Goal: Connect with others: Connect with other users

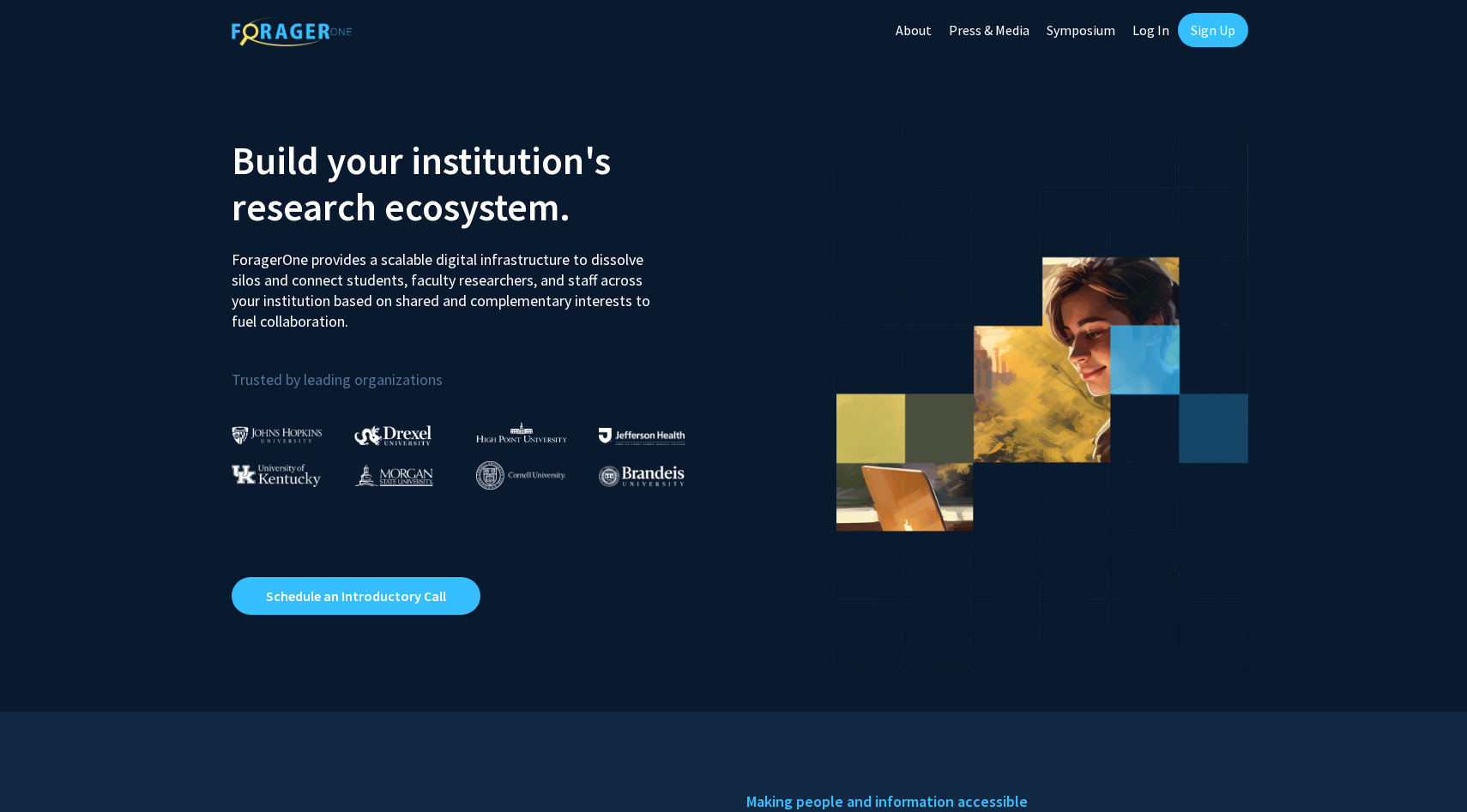
click at [1220, 41] on link "Sign Up" at bounding box center [1212, 30] width 70 height 35
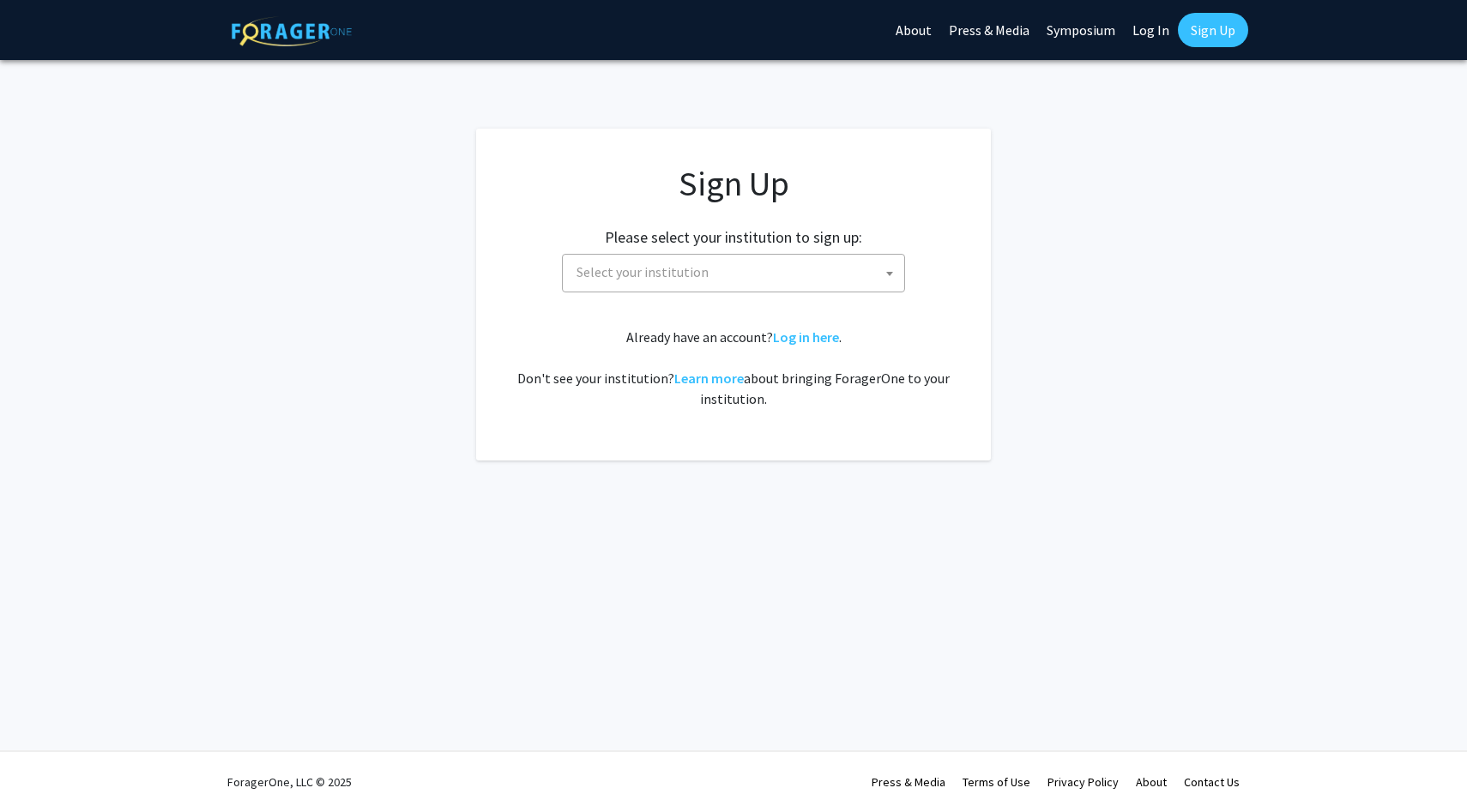
click at [644, 276] on span "Select your institution" at bounding box center [642, 271] width 132 height 17
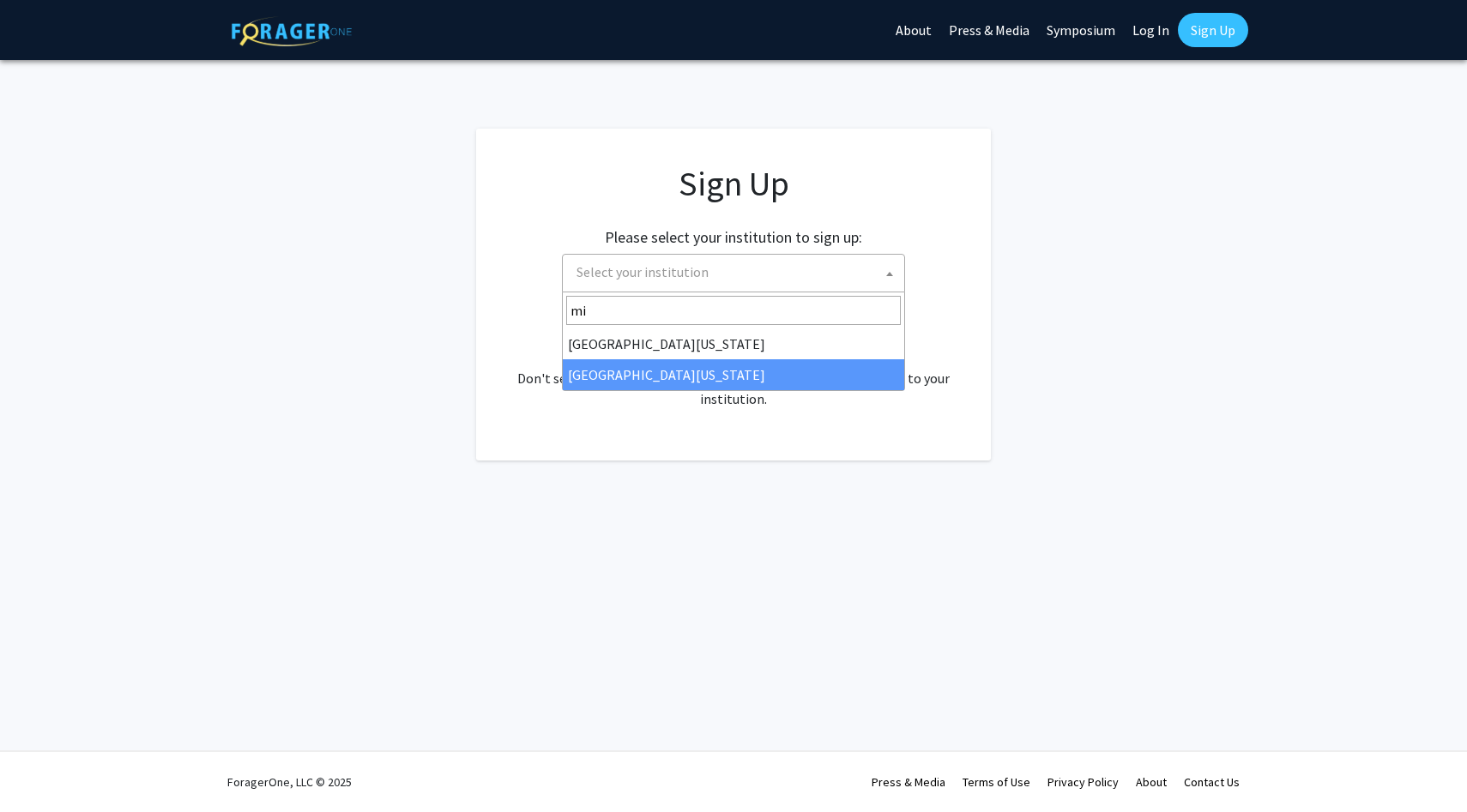
type input "mi"
select select "33"
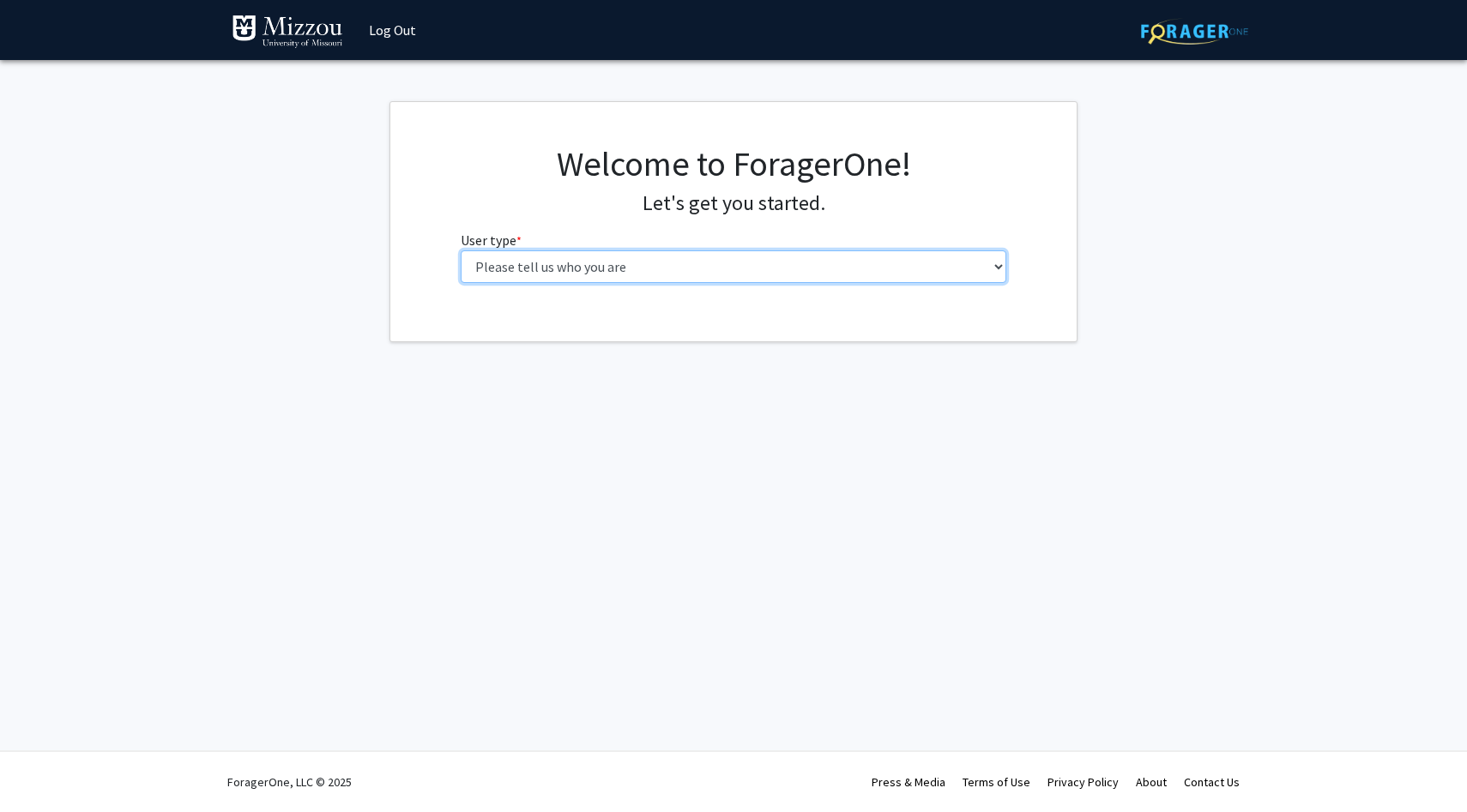
click at [825, 267] on select "Please tell us who you are Undergraduate Student Master's Student Doctoral Cand…" at bounding box center [734, 266] width 547 height 33
select select "1: undergrad"
click at [461, 251] on select "Please tell us who you are Undergraduate Student Master's Student Doctoral Cand…" at bounding box center [734, 266] width 547 height 33
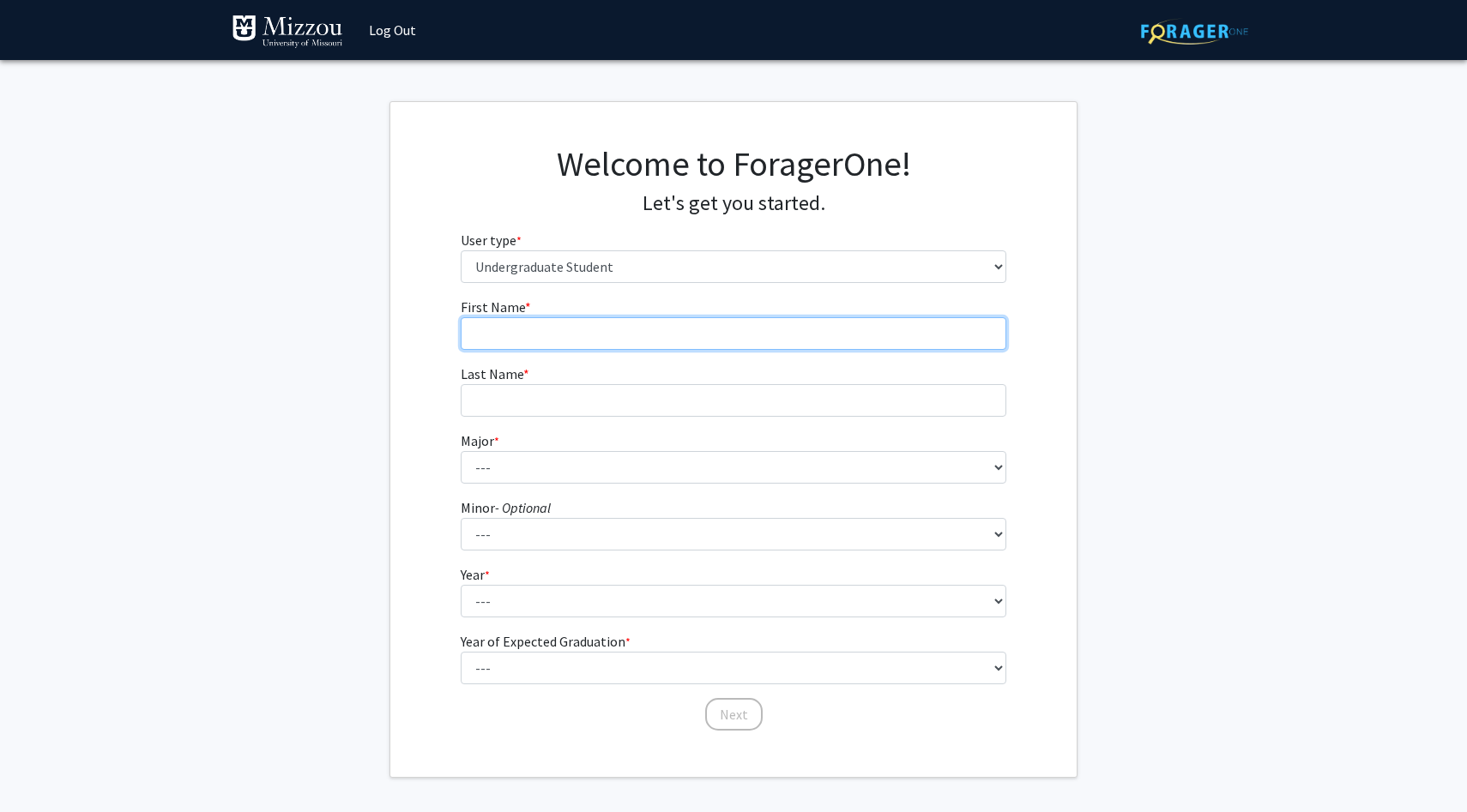
click at [520, 329] on input "First Name * required" at bounding box center [734, 333] width 547 height 33
type input "Taylor"
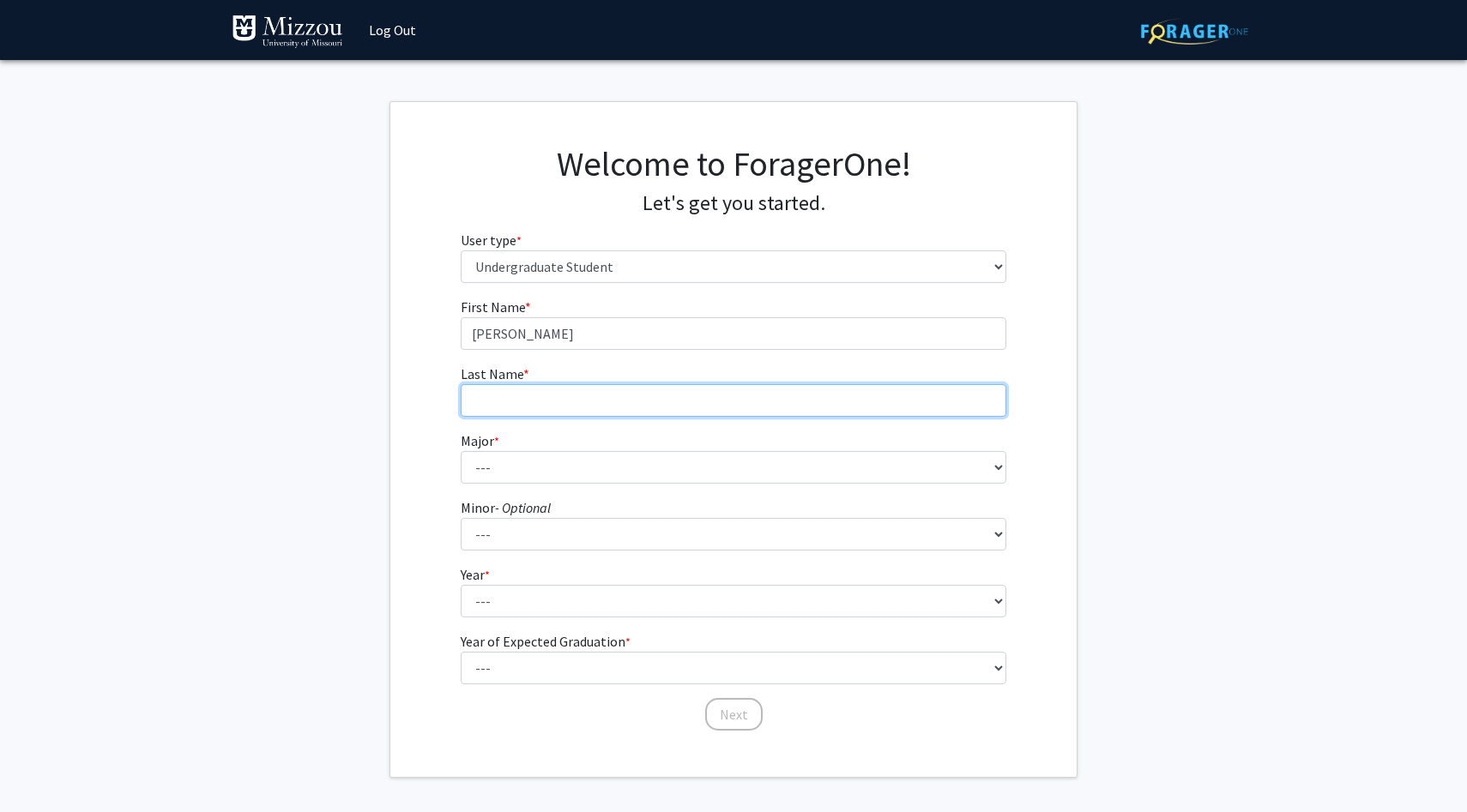
click at [509, 393] on input "Last Name * required" at bounding box center [734, 400] width 547 height 33
type input "Yoches"
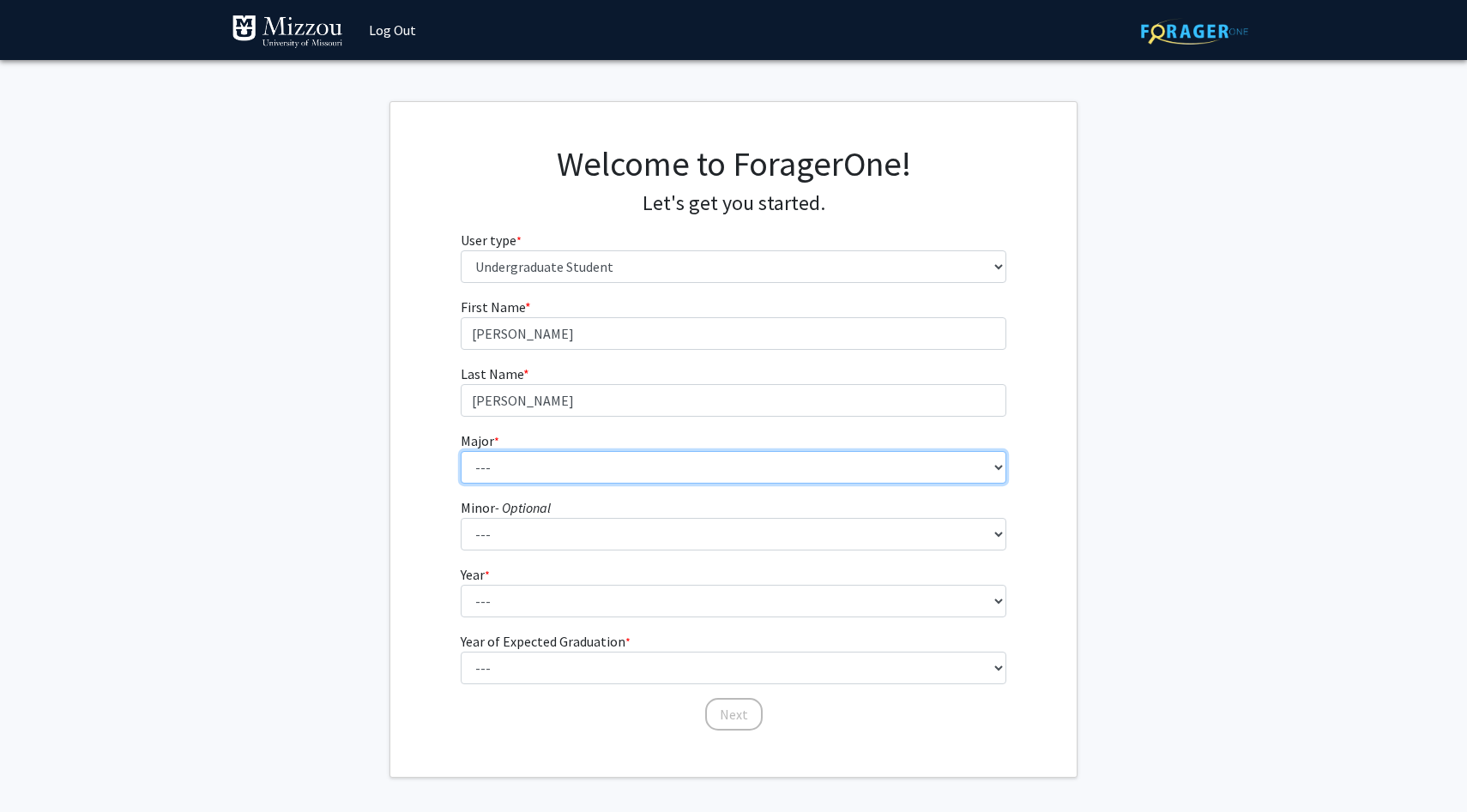
click at [494, 474] on select "--- Agribusiness Management Agricultural Education Agricultural Education: Comm…" at bounding box center [734, 467] width 547 height 33
select select "17: 2505"
click at [461, 452] on select "--- Agribusiness Management Agricultural Education Agricultural Education: Comm…" at bounding box center [734, 467] width 547 height 33
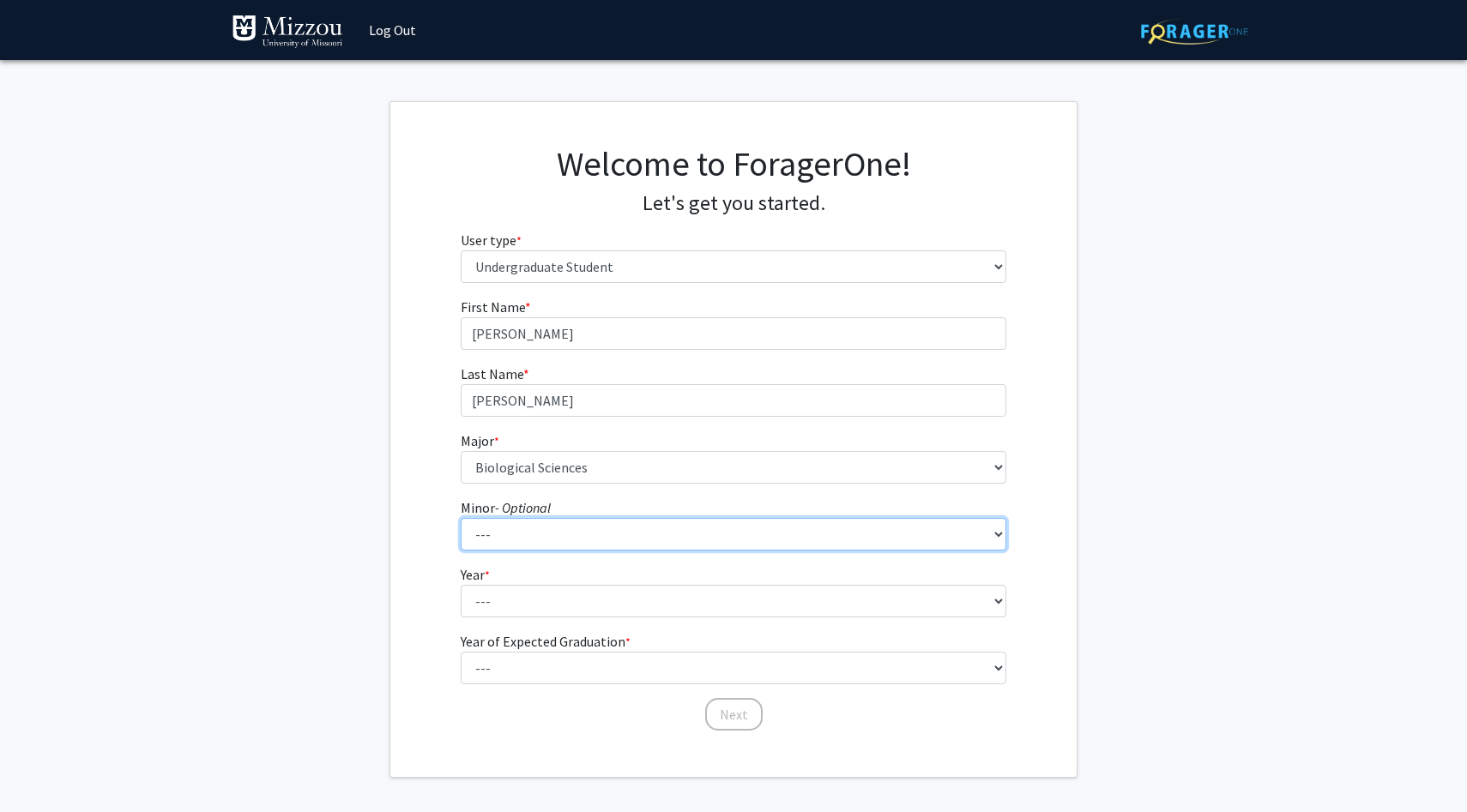
click at [518, 536] on select "--- Accountancy Aerospace Engineering Aerospace Studies Agribusiness Management…" at bounding box center [734, 534] width 547 height 33
click at [461, 518] on select "--- Accountancy Aerospace Engineering Aerospace Studies Agribusiness Management…" at bounding box center [734, 534] width 547 height 33
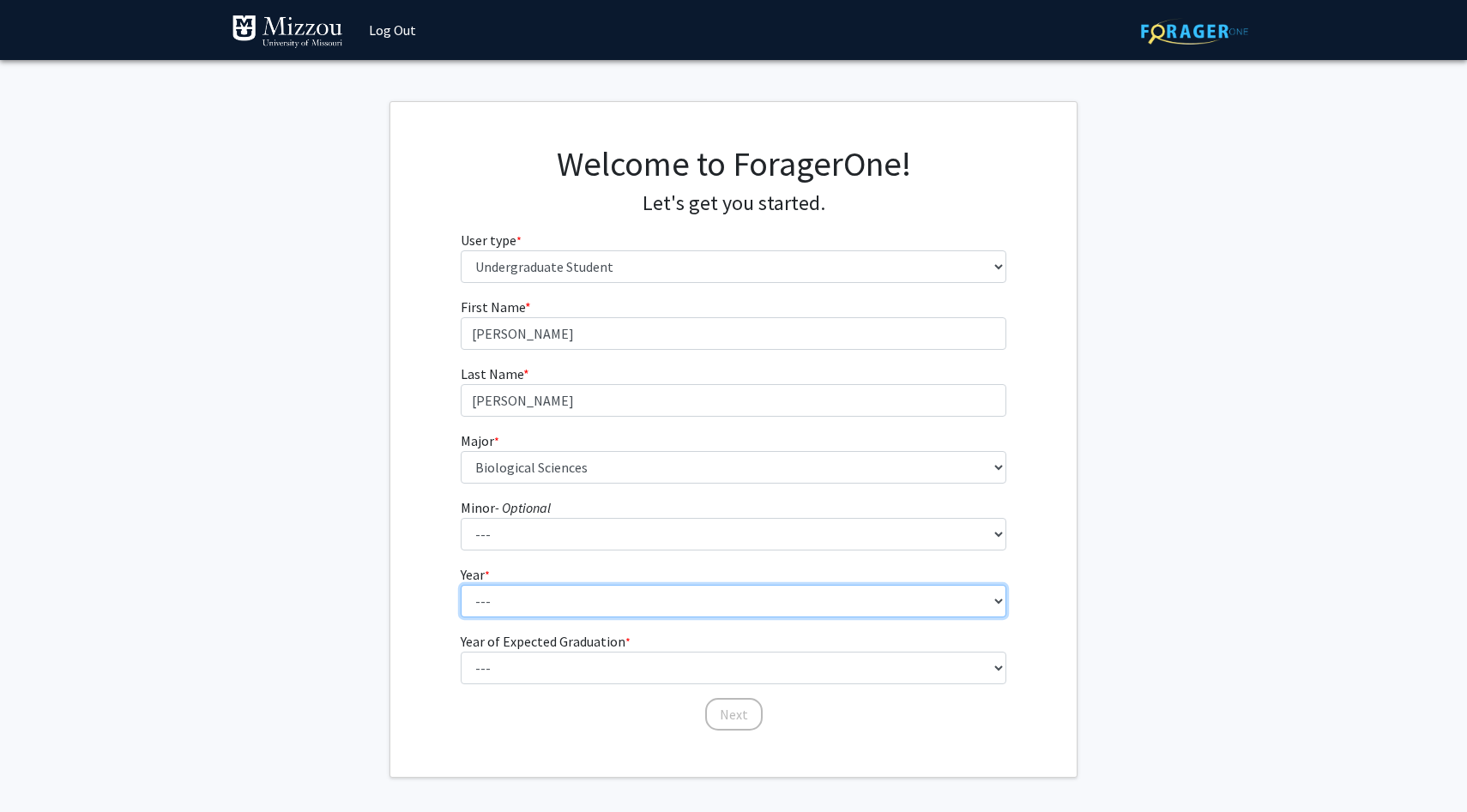
click at [505, 609] on select "--- First-year Sophomore Junior Senior Postbaccalaureate Certificate" at bounding box center [734, 601] width 547 height 33
select select "2: sophomore"
click at [461, 585] on select "--- First-year Sophomore Junior Senior Postbaccalaureate Certificate" at bounding box center [734, 601] width 547 height 33
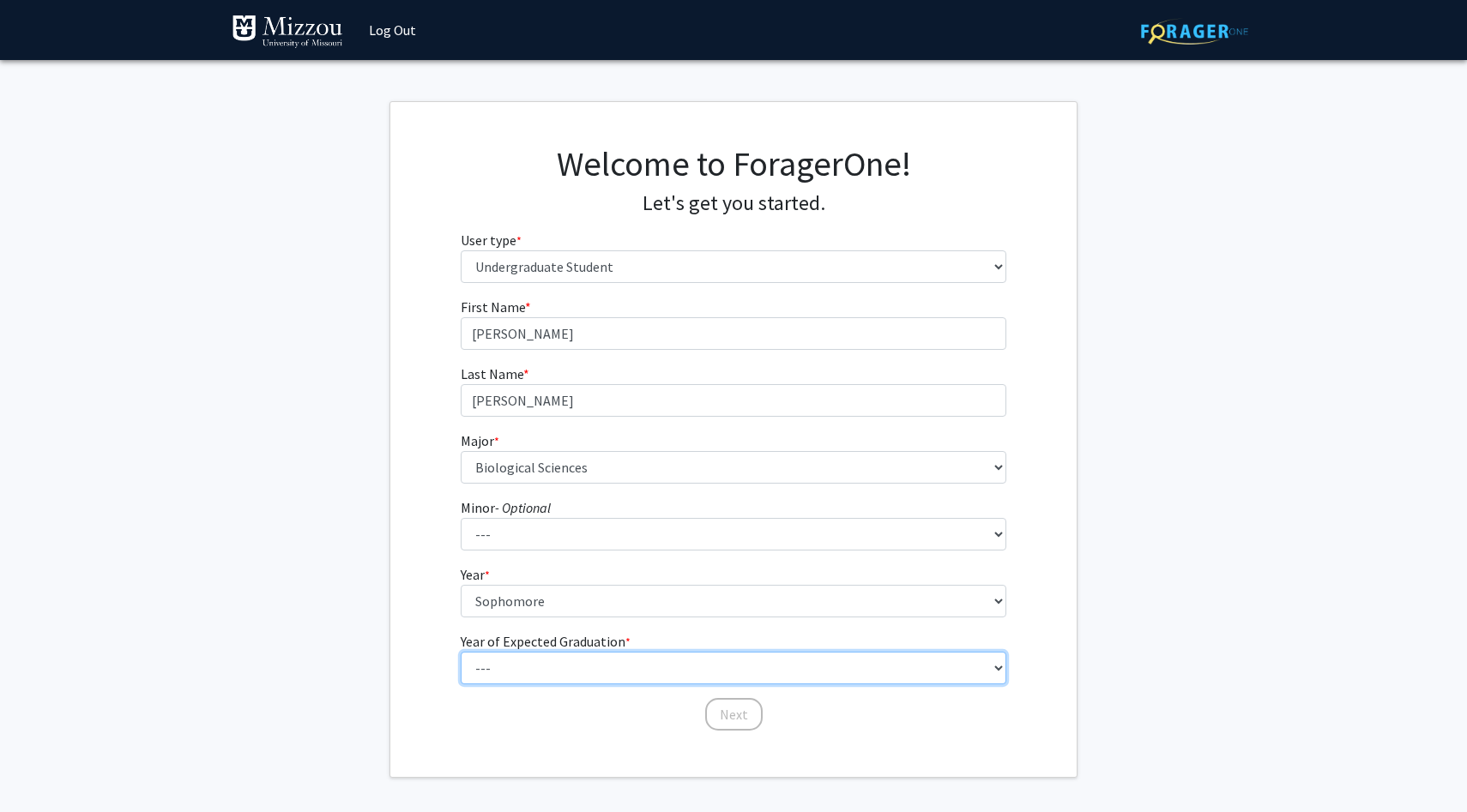
click at [524, 666] on select "--- 2025 2026 2027 2028 2029 2030 2031 2032 2033 2034" at bounding box center [734, 667] width 547 height 33
select select "4: 2028"
click at [461, 652] on select "--- 2025 2026 2027 2028 2029 2030 2031 2032 2033 2034" at bounding box center [734, 667] width 547 height 33
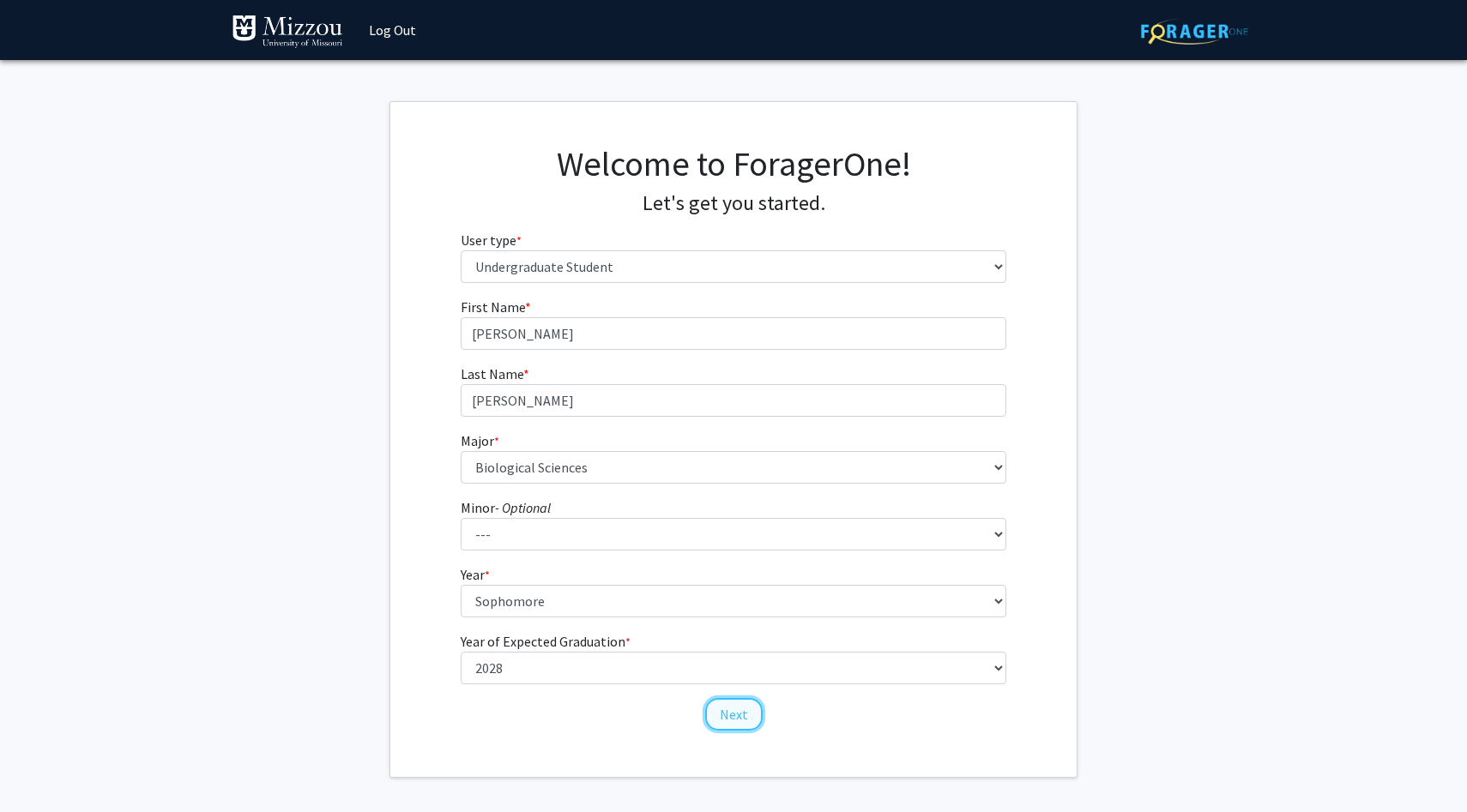
click at [729, 717] on button "Next" at bounding box center [734, 714] width 57 height 33
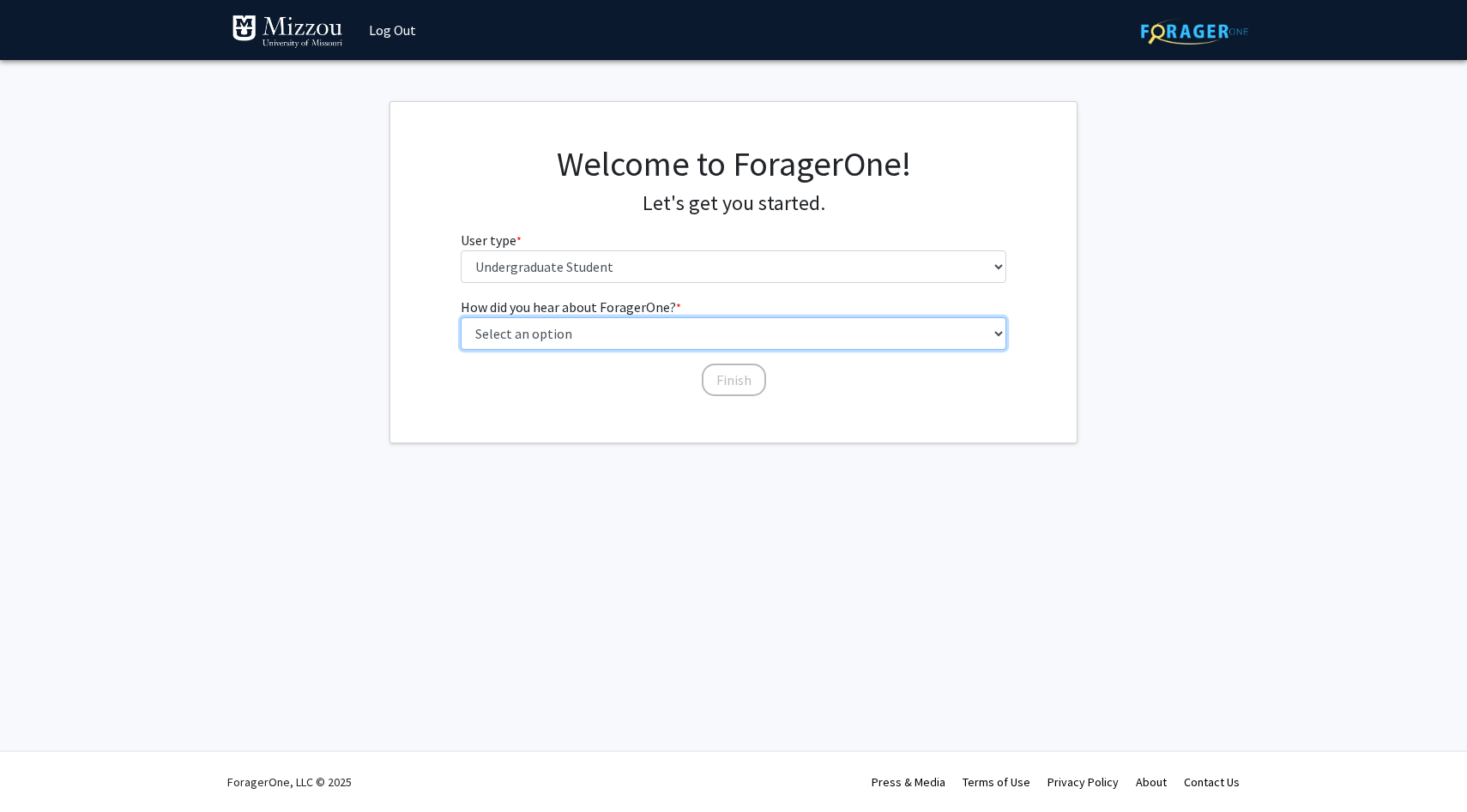
click at [584, 336] on select "Select an option Peer/student recommendation Faculty/staff recommendation Unive…" at bounding box center [734, 333] width 547 height 33
select select "2: faculty_recommendation"
click at [461, 317] on select "Select an option Peer/student recommendation Faculty/staff recommendation Unive…" at bounding box center [734, 333] width 547 height 33
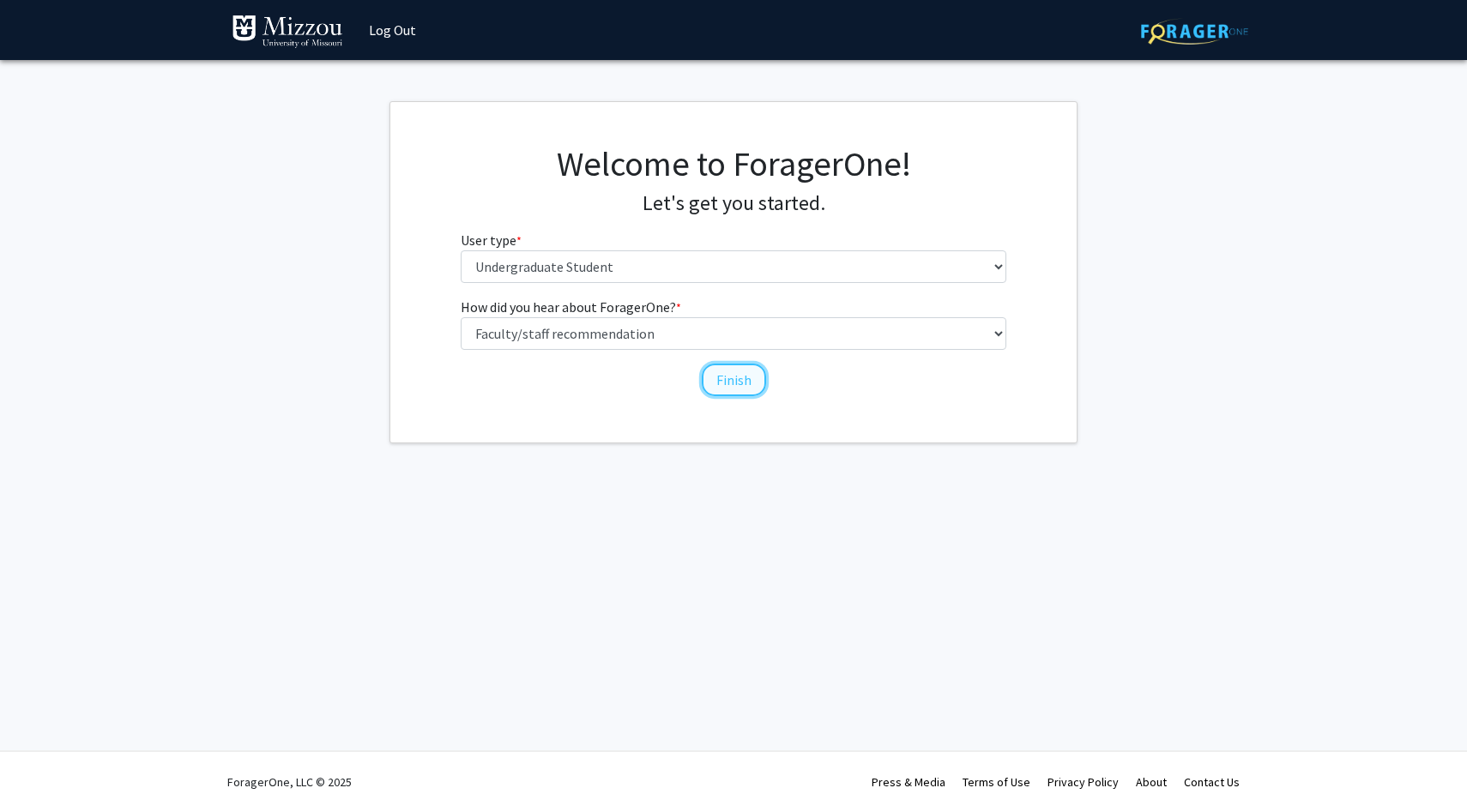
click at [725, 379] on button "Finish" at bounding box center [734, 379] width 64 height 33
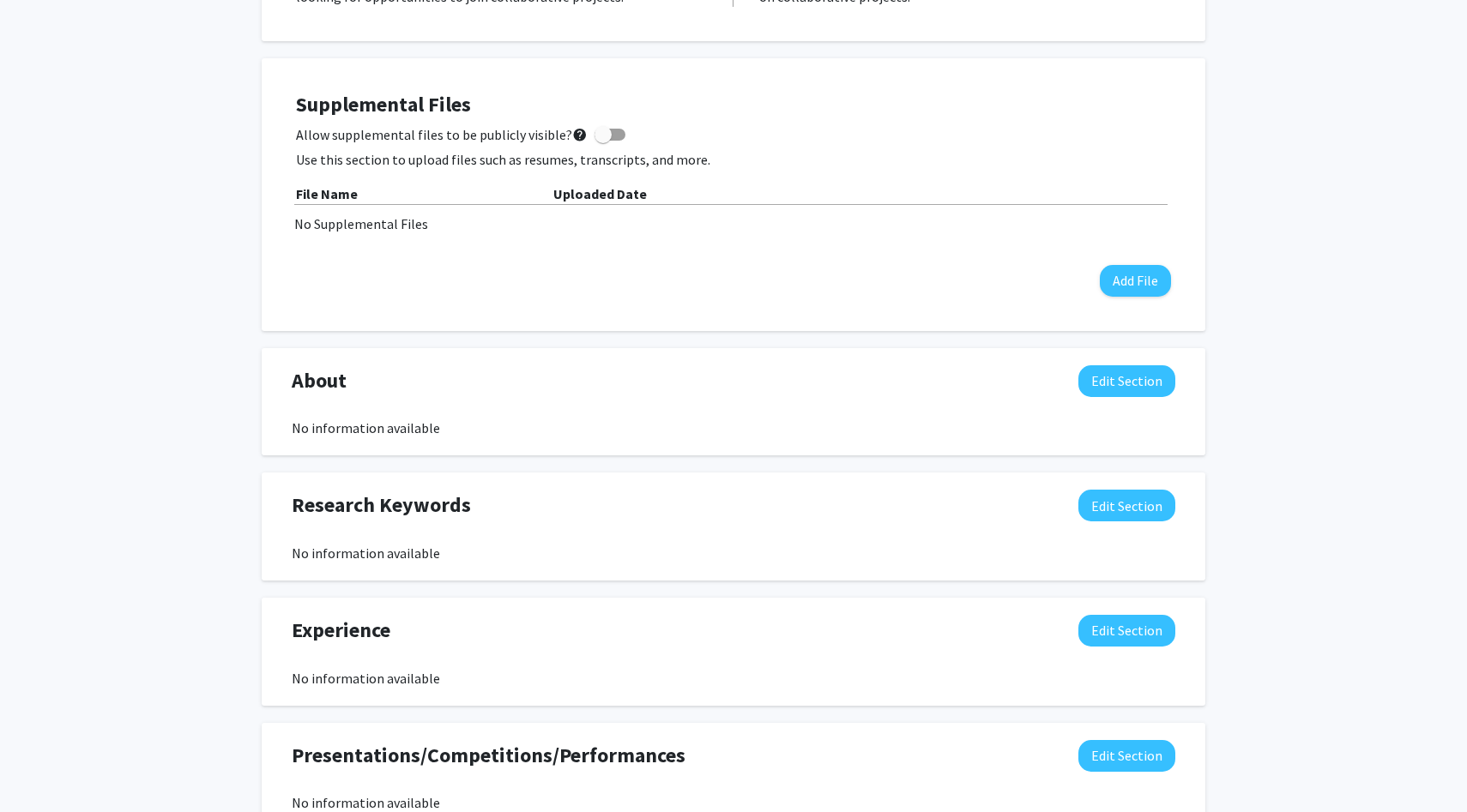
scroll to position [429, 0]
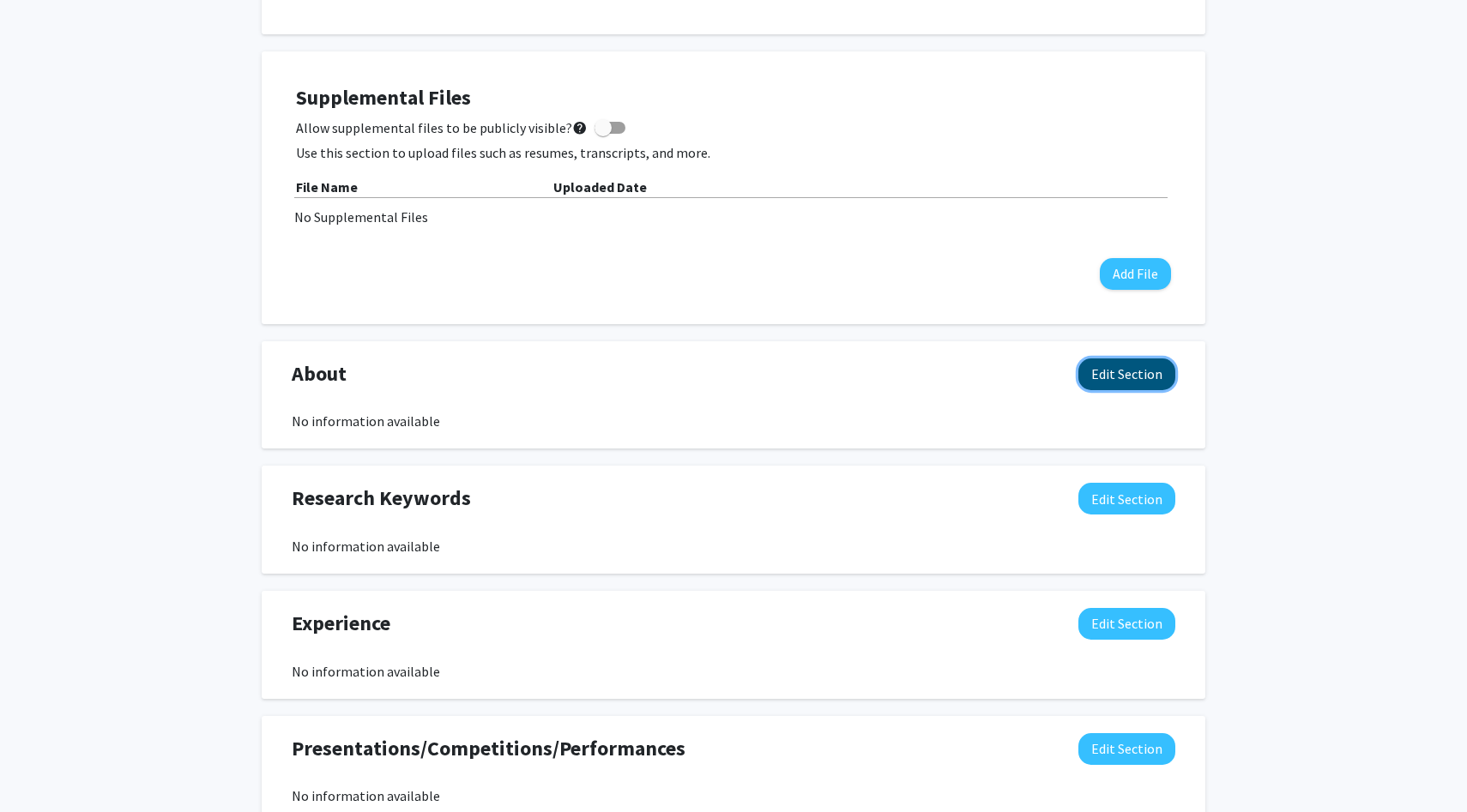
click at [1142, 384] on button "Edit Section" at bounding box center [1127, 374] width 97 height 32
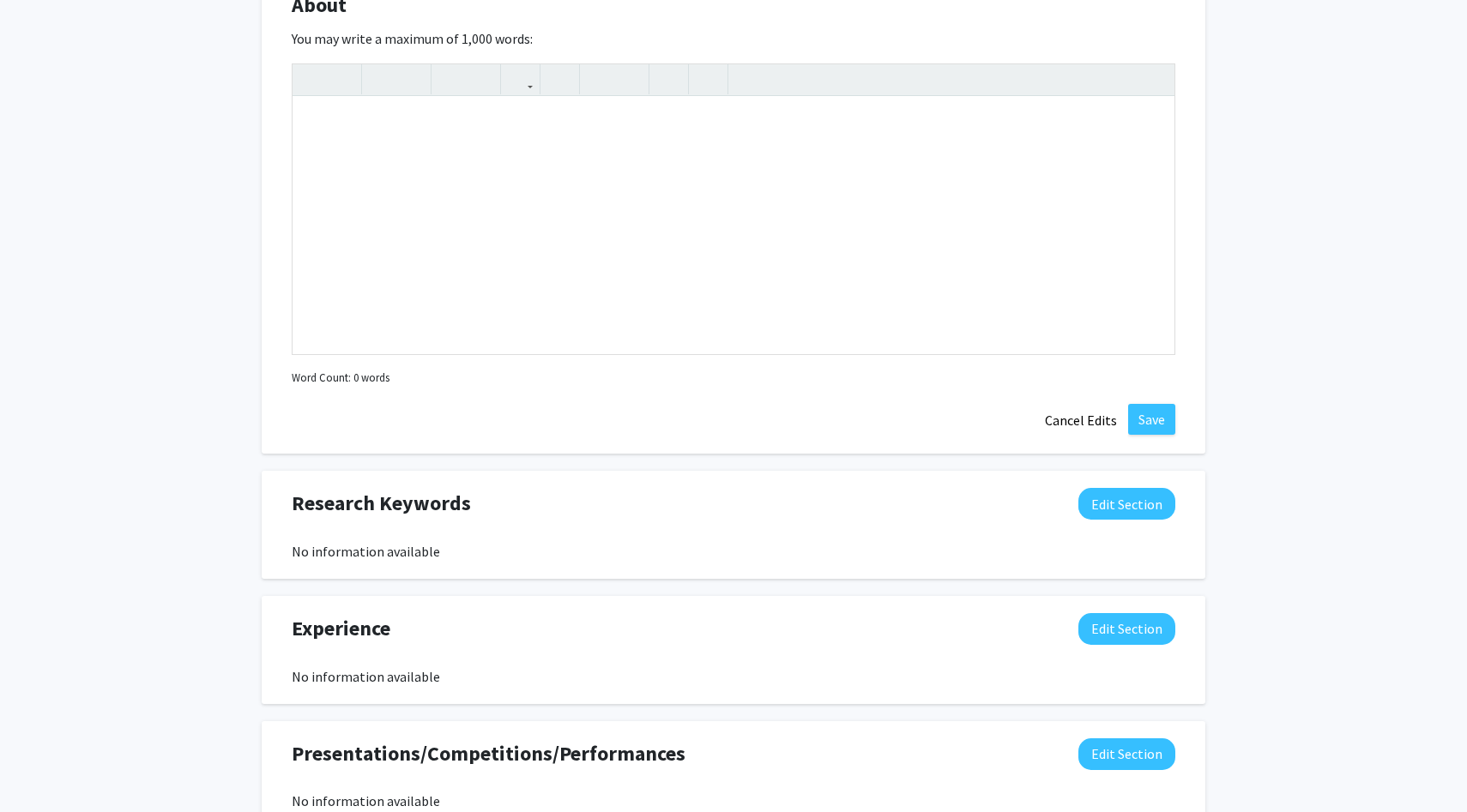
scroll to position [807, 0]
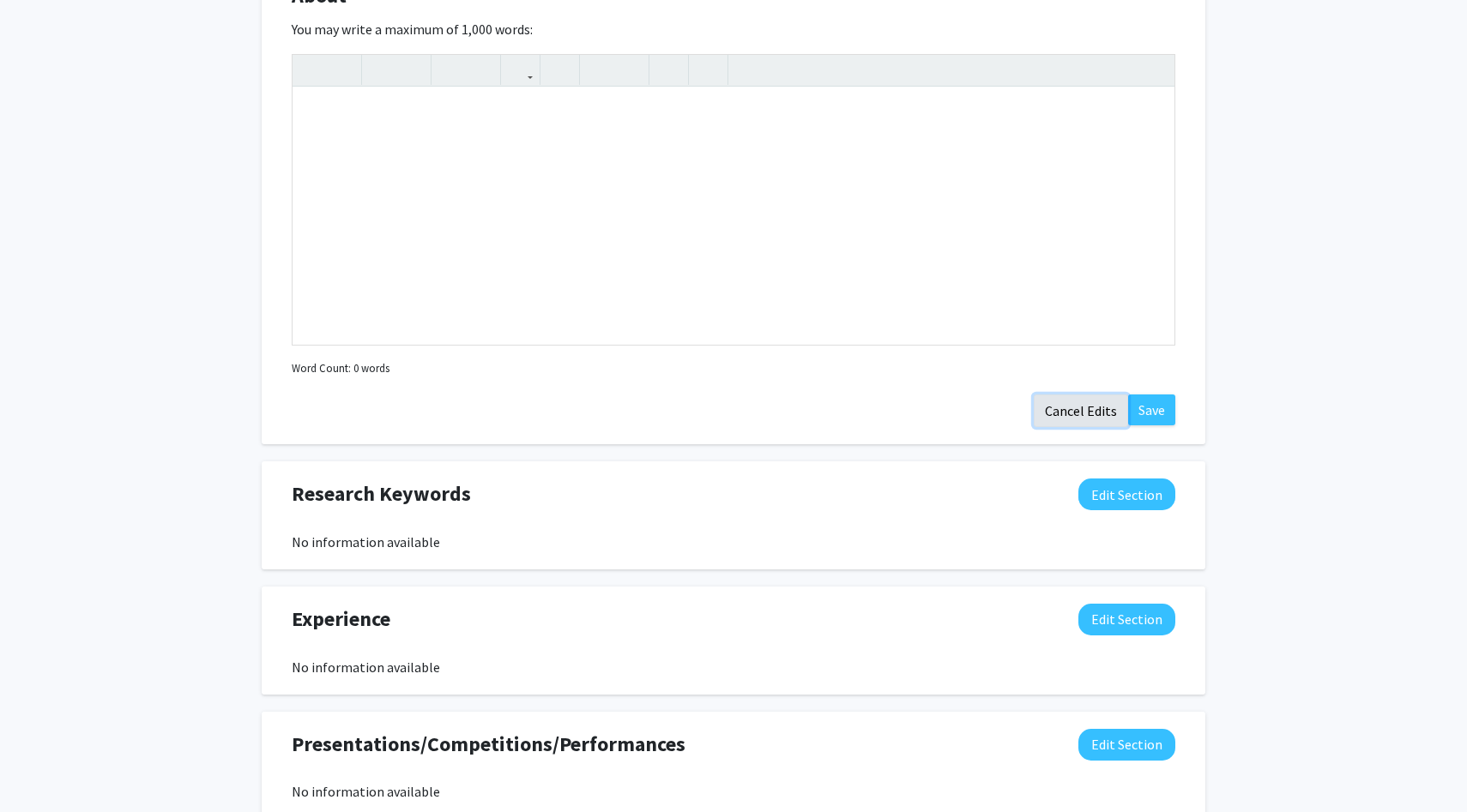
click at [1085, 411] on button "Cancel Edits" at bounding box center [1081, 410] width 94 height 33
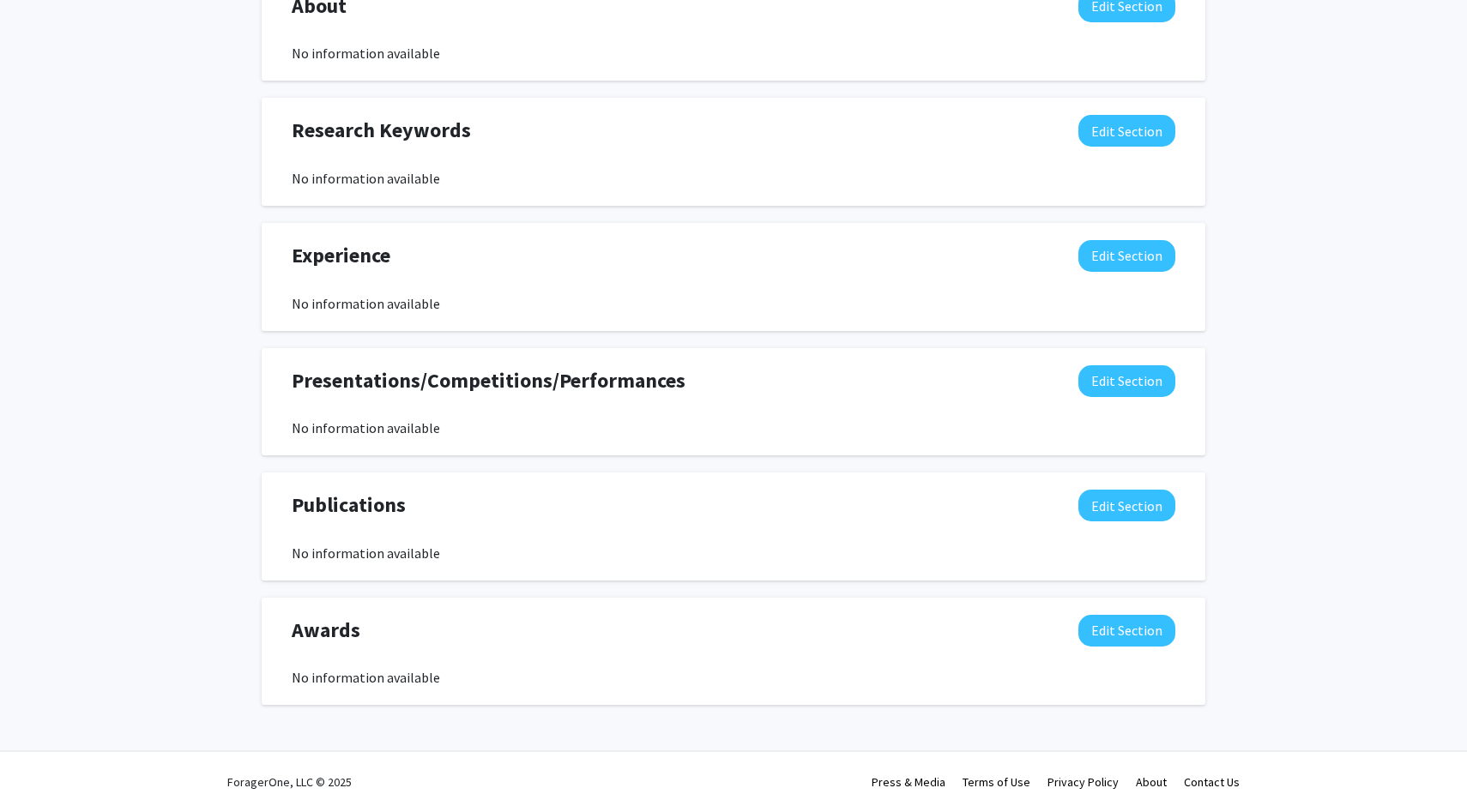
scroll to position [797, 0]
click at [1134, 137] on button "Edit Section" at bounding box center [1127, 131] width 97 height 32
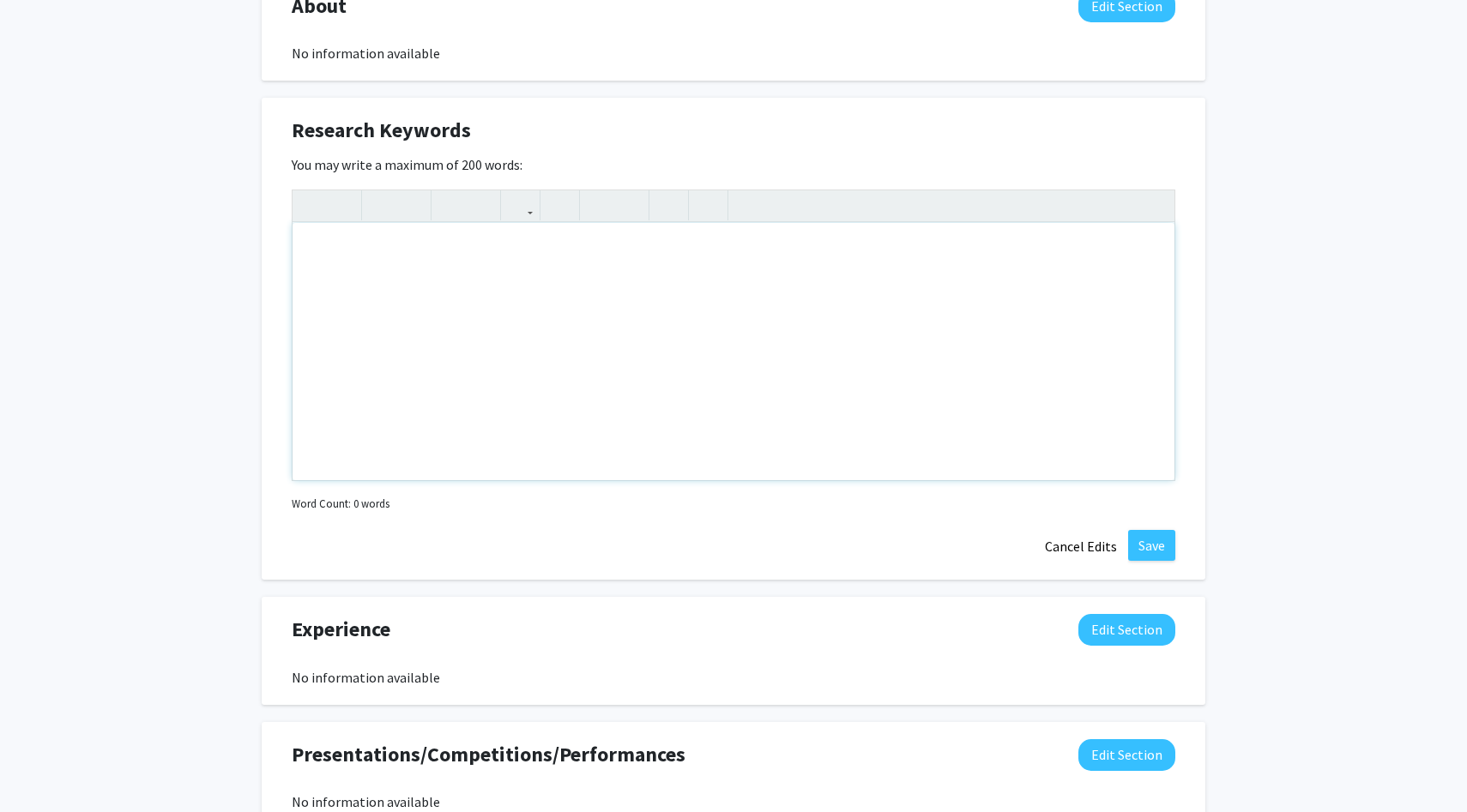
click at [342, 239] on div "Note to users with screen readers: Please deactivate our accessibility plugin f…" at bounding box center [733, 352] width 882 height 257
type textarea "mammalian reproduction"
click at [1166, 544] on button "Save" at bounding box center [1152, 545] width 48 height 31
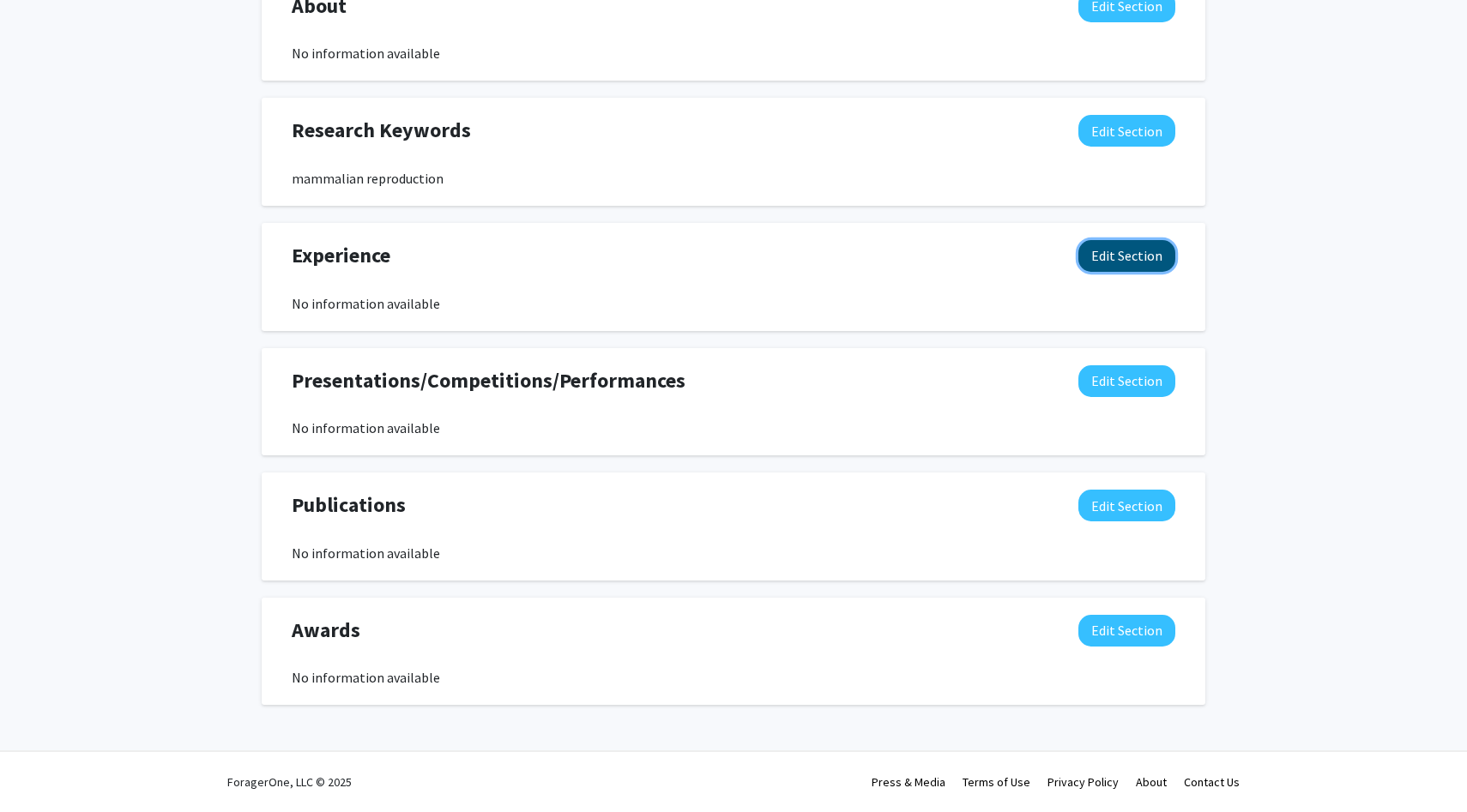
click at [1143, 261] on button "Edit Section" at bounding box center [1127, 256] width 97 height 32
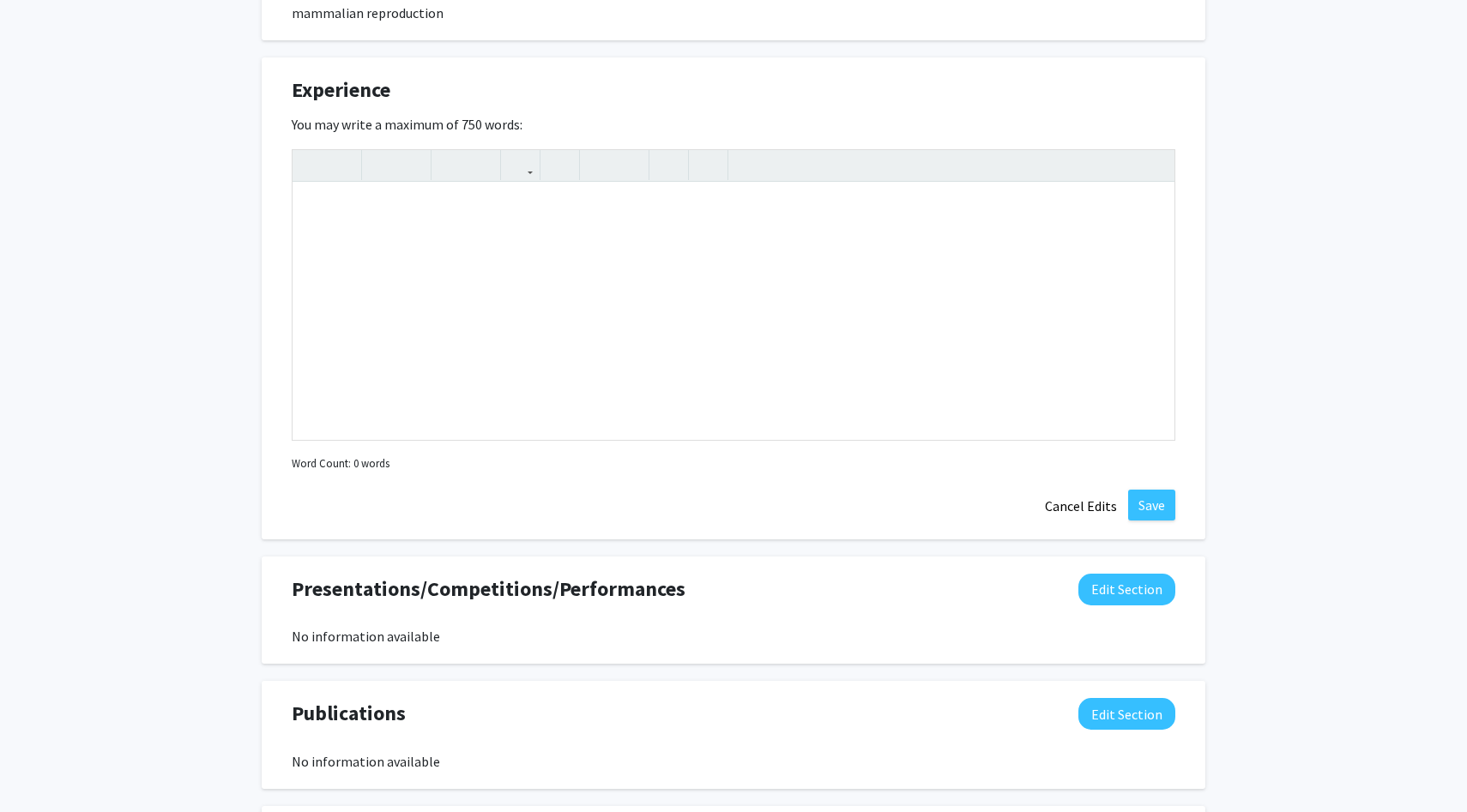
scroll to position [970, 0]
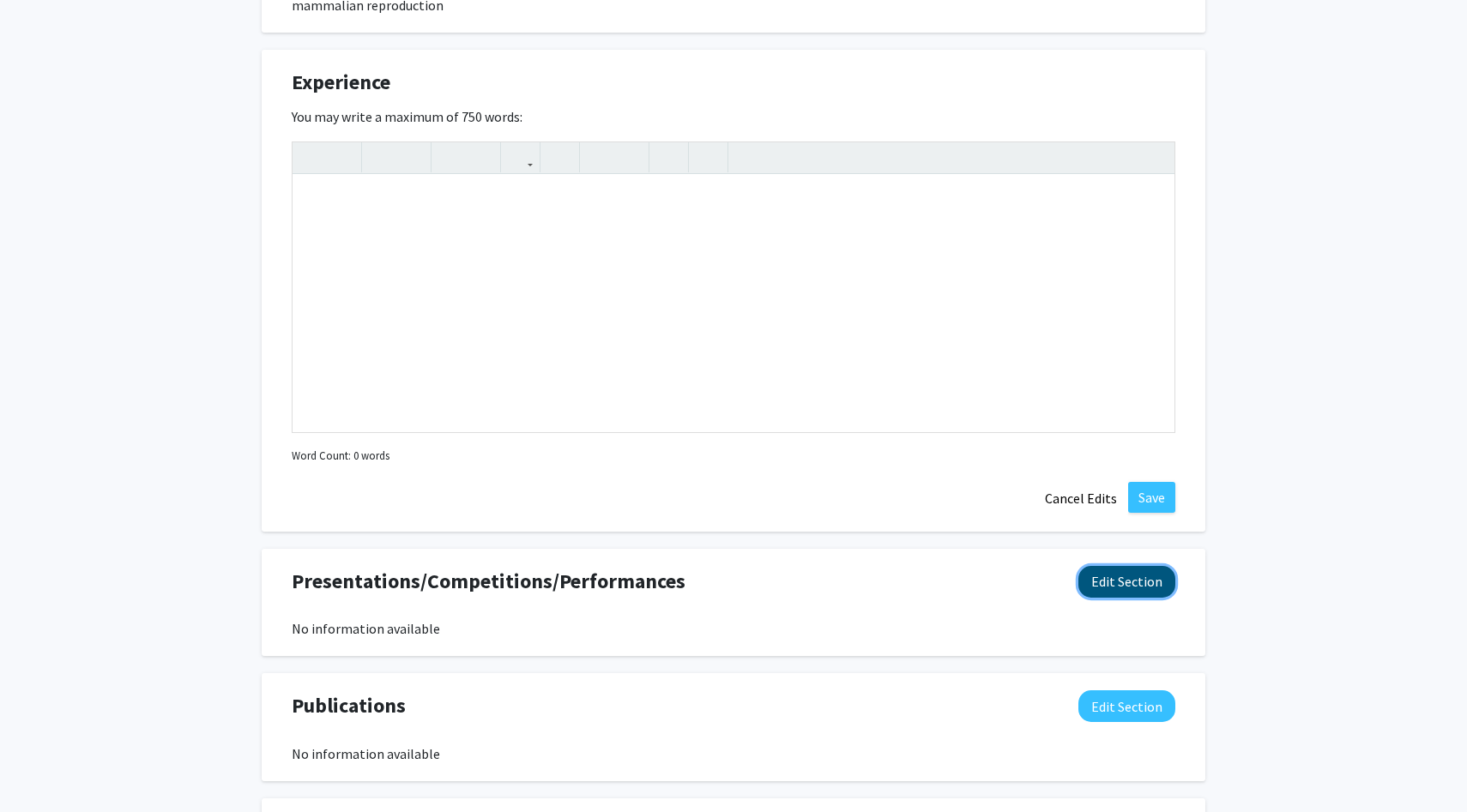
click at [1130, 588] on button "Edit Section" at bounding box center [1127, 582] width 97 height 32
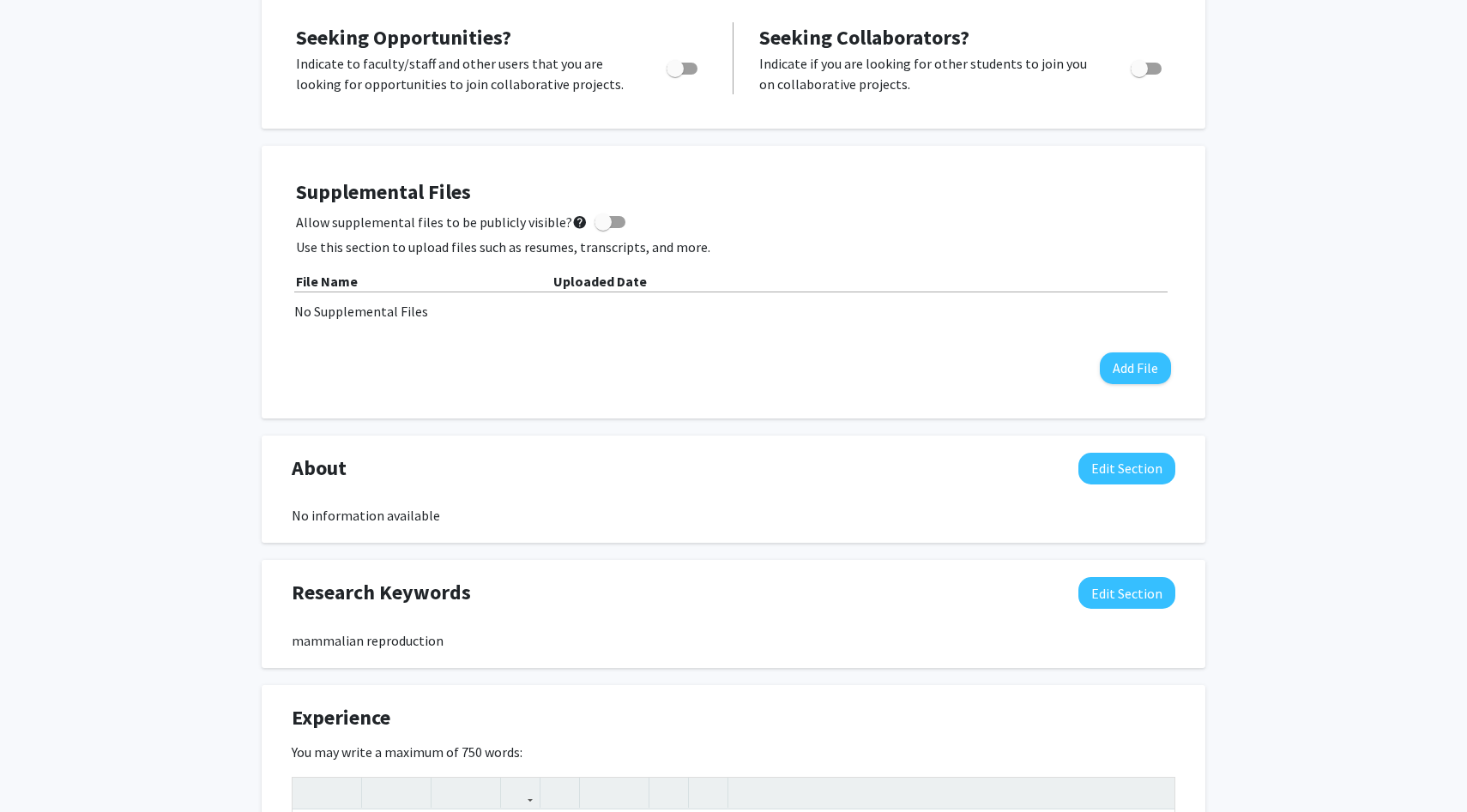
scroll to position [0, 0]
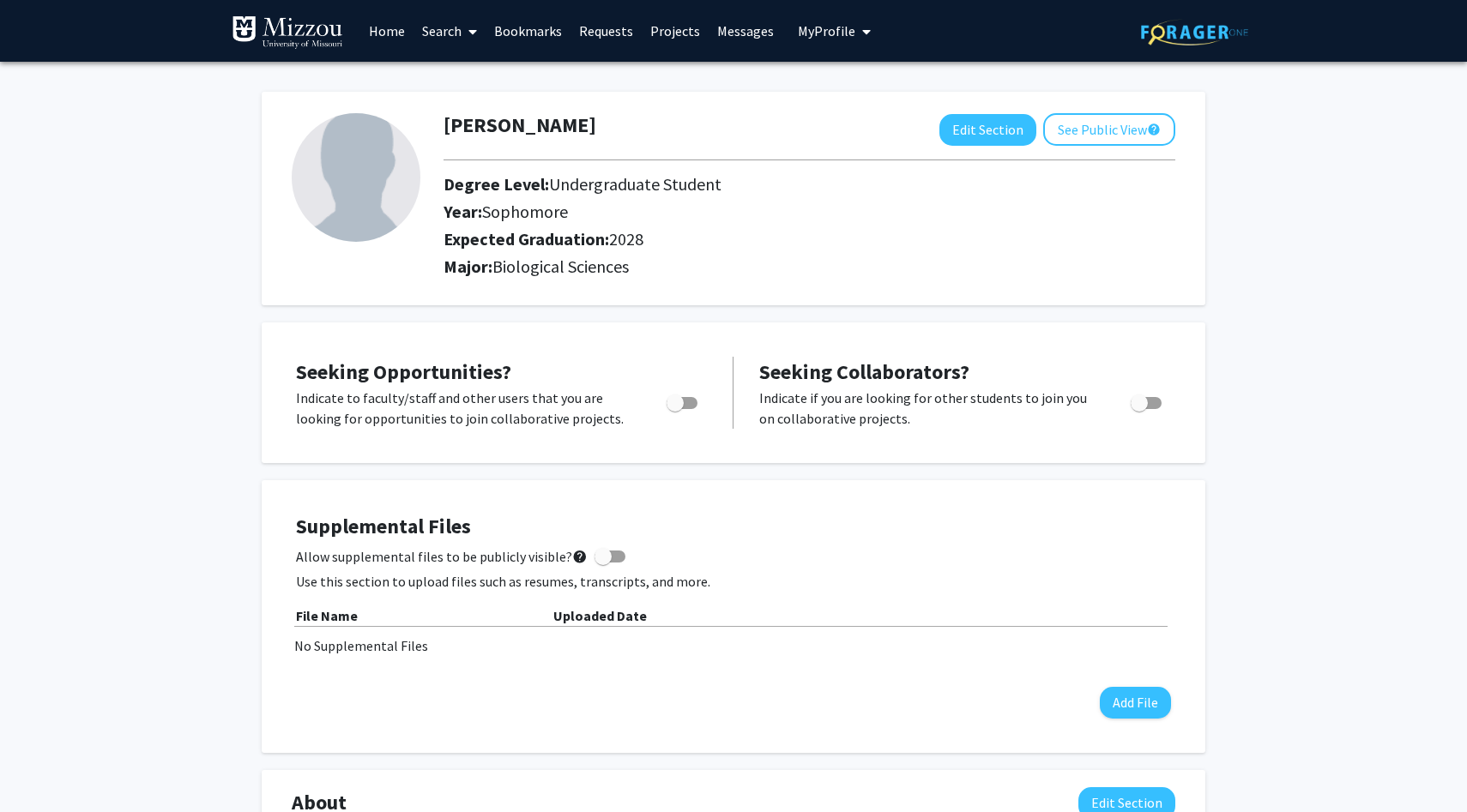
click at [463, 33] on span at bounding box center [470, 32] width 16 height 60
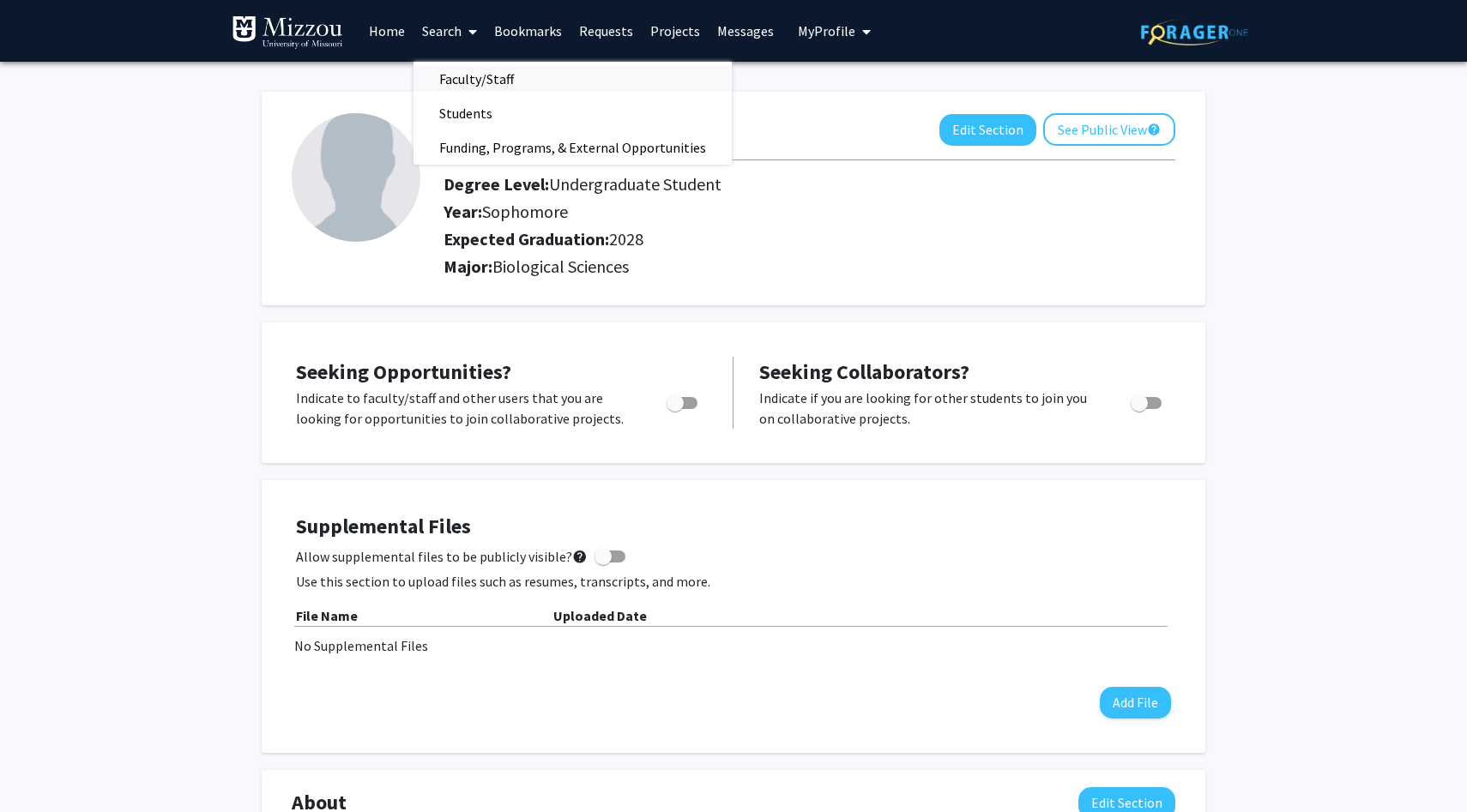
click at [478, 75] on span "Faculty/Staff" at bounding box center [475, 78] width 126 height 35
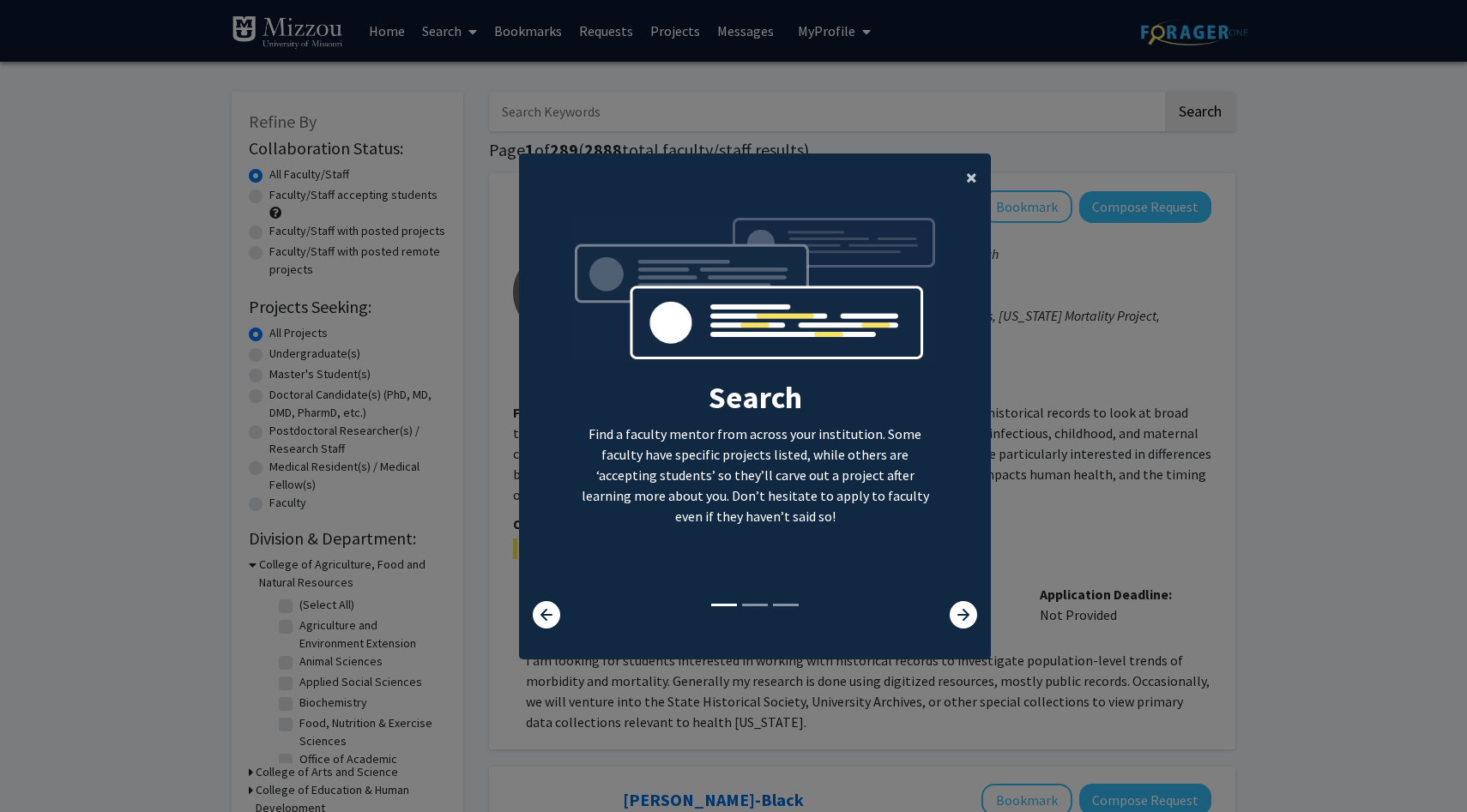
click at [976, 175] on span "×" at bounding box center [971, 176] width 11 height 27
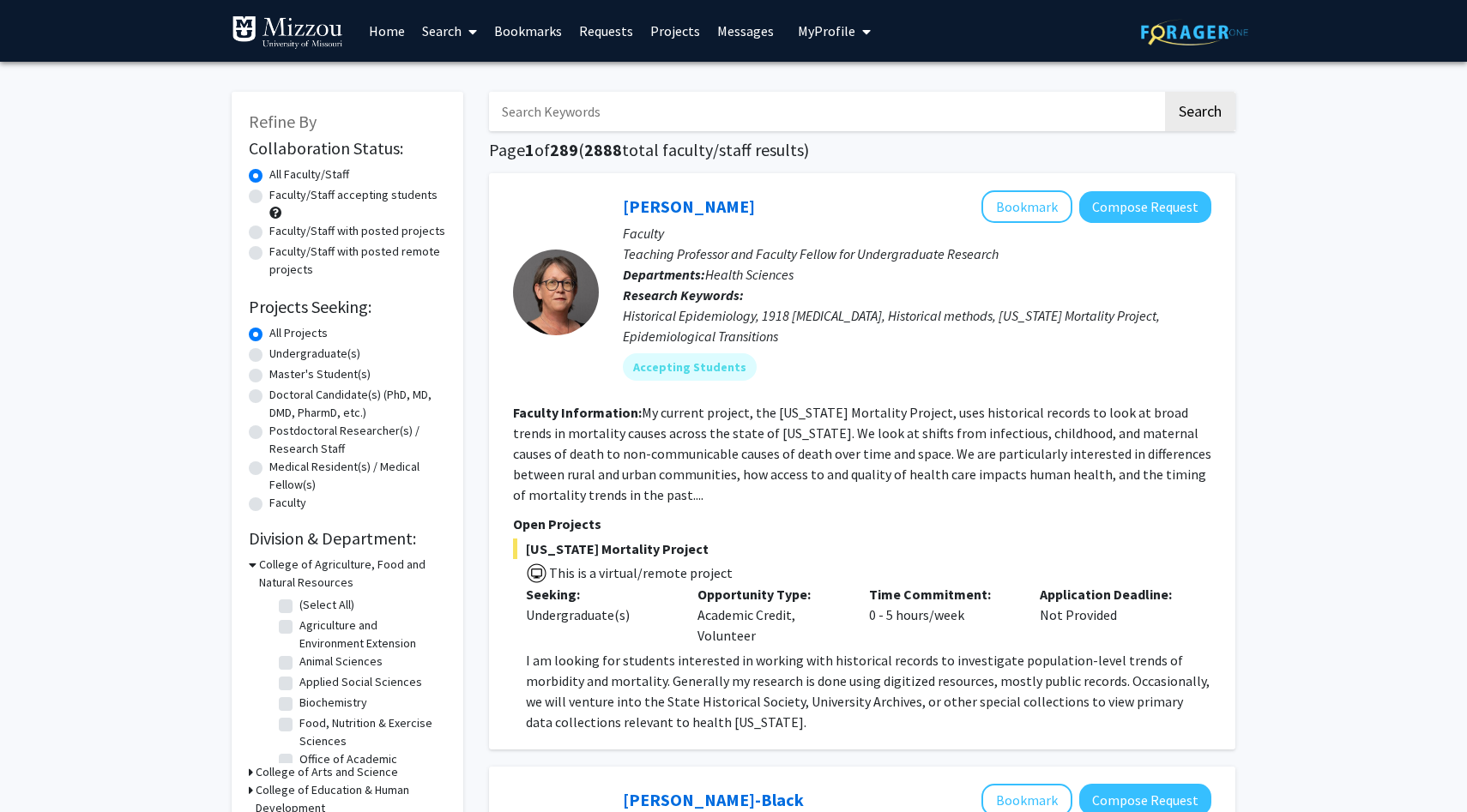
click at [599, 105] on input "Search Keywords" at bounding box center [826, 112] width 674 height 40
type input "mammalian reproduction"
click at [1165, 92] on button "Search" at bounding box center [1200, 112] width 70 height 40
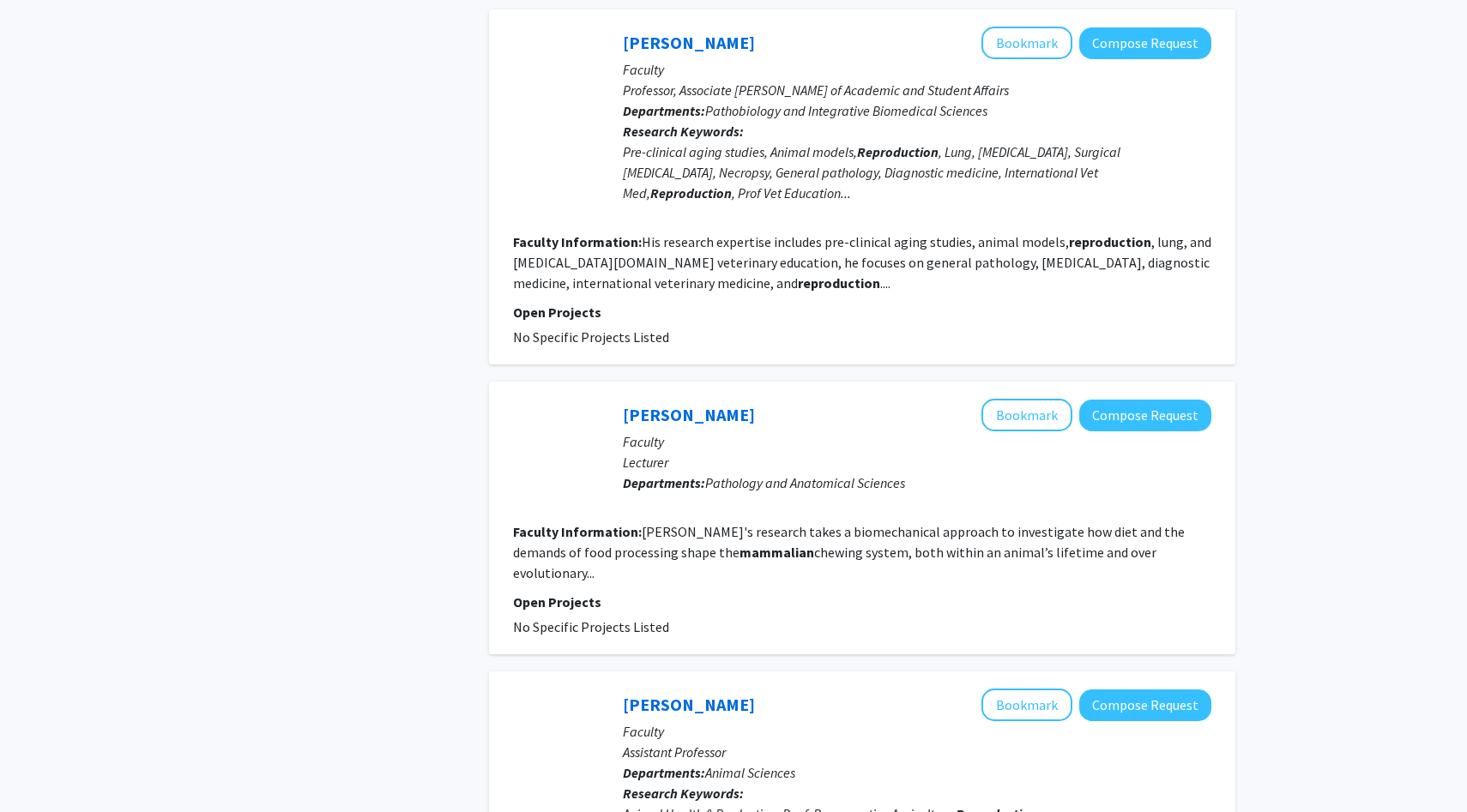
scroll to position [1515, 0]
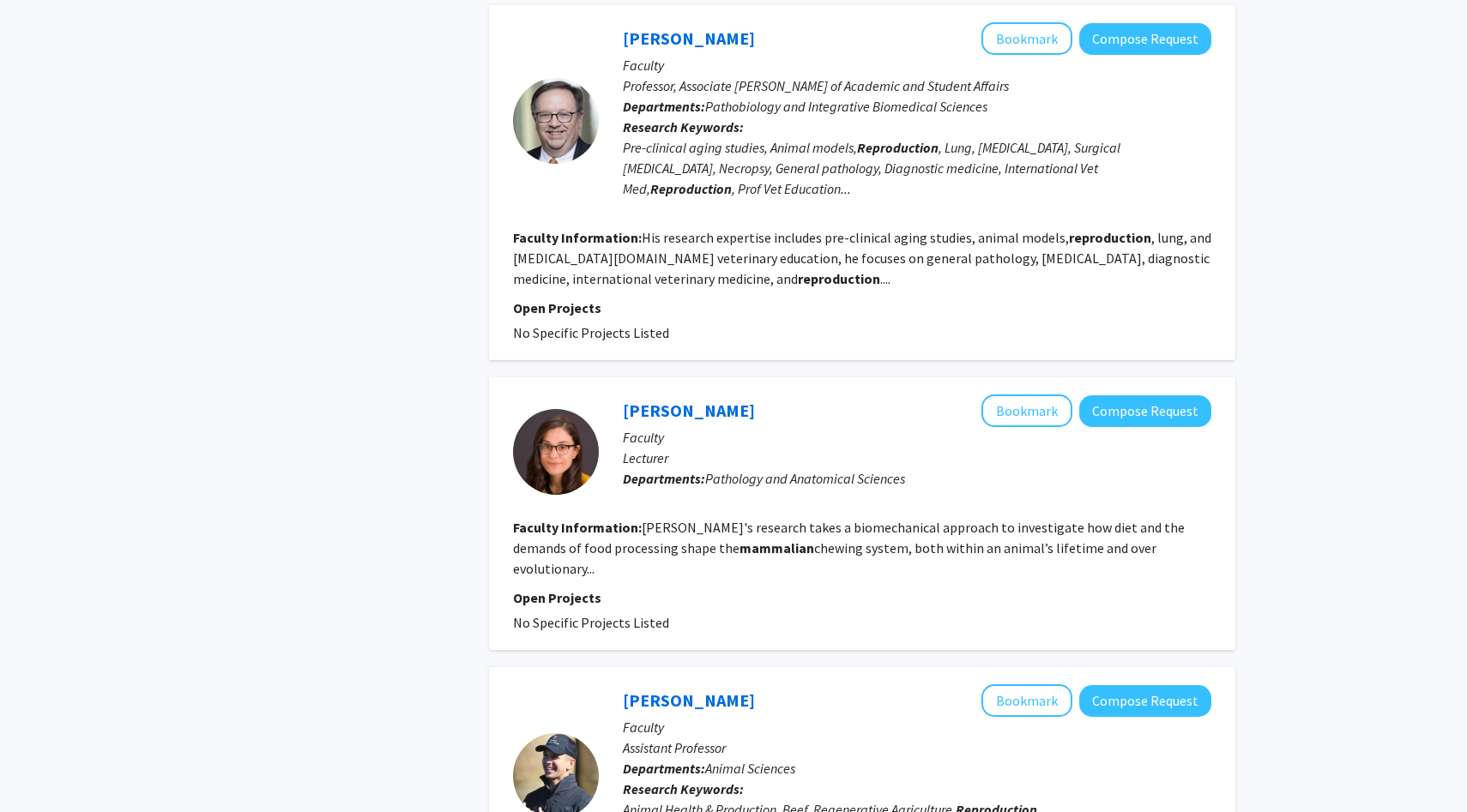
click at [826, 470] on span "Pathology and Anatomical Sciences" at bounding box center [805, 478] width 200 height 17
click at [668, 400] on link "Kristen Prufrock" at bounding box center [688, 411] width 132 height 22
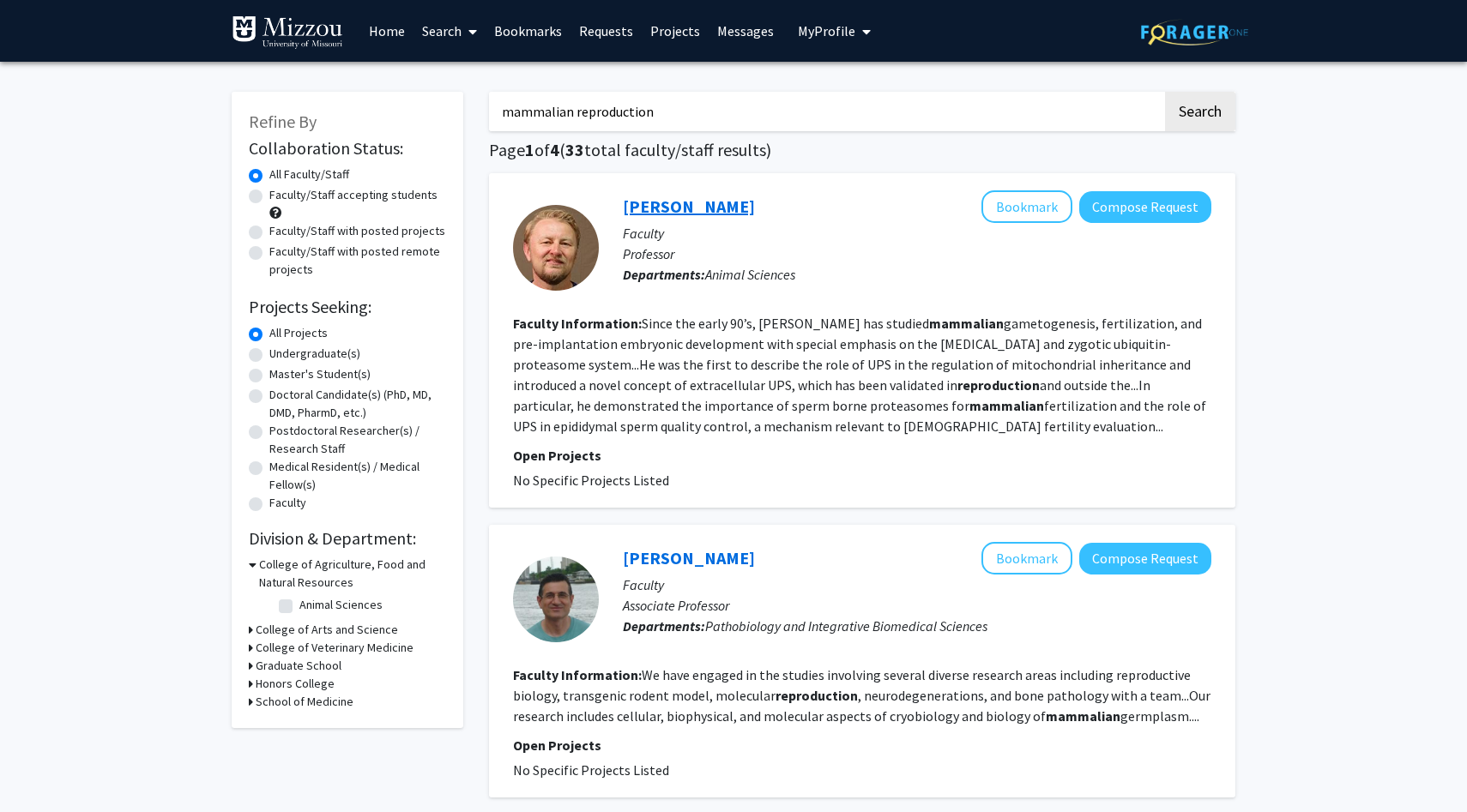
click at [683, 204] on link "Peter Sutovsky" at bounding box center [688, 206] width 132 height 22
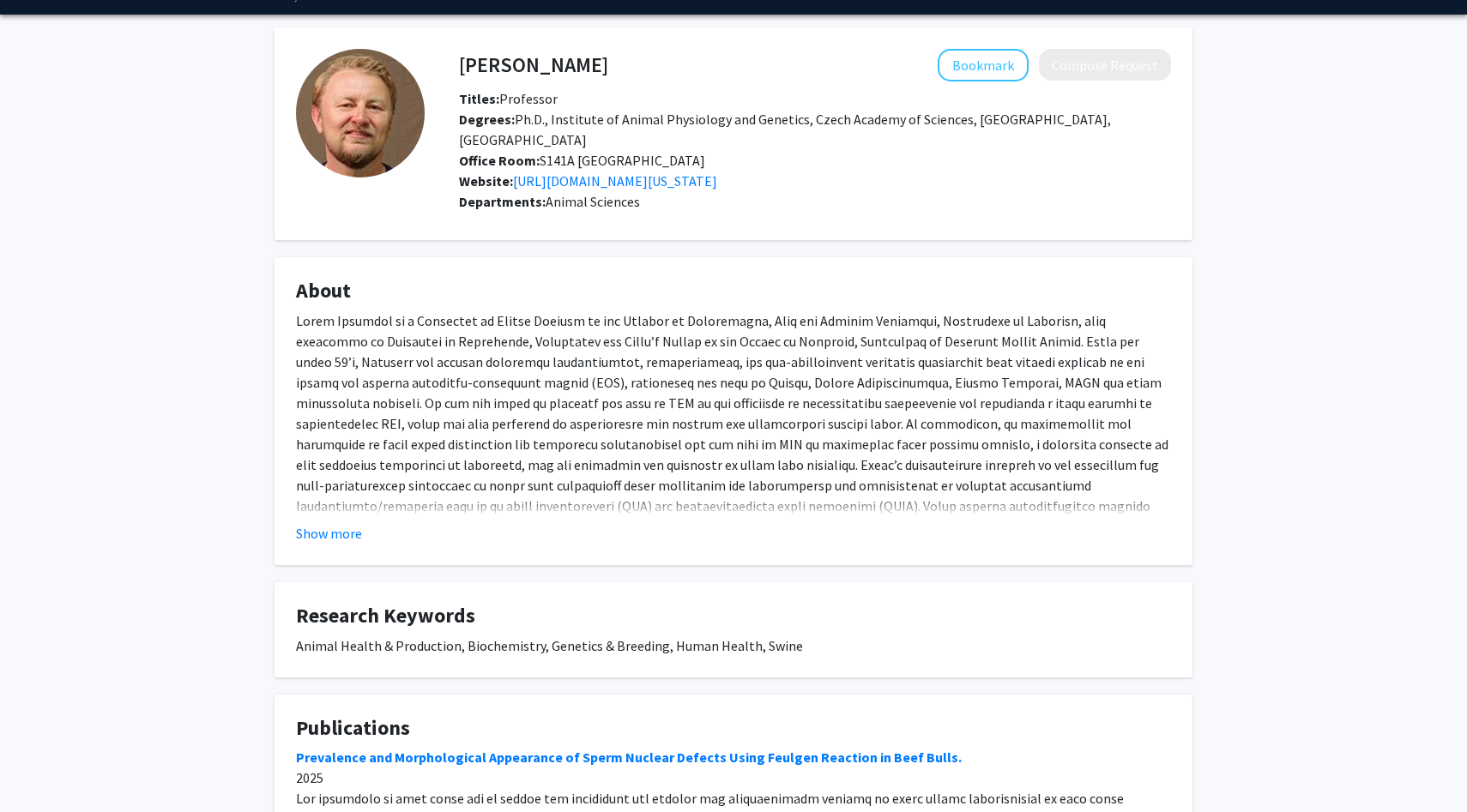
scroll to position [42, 0]
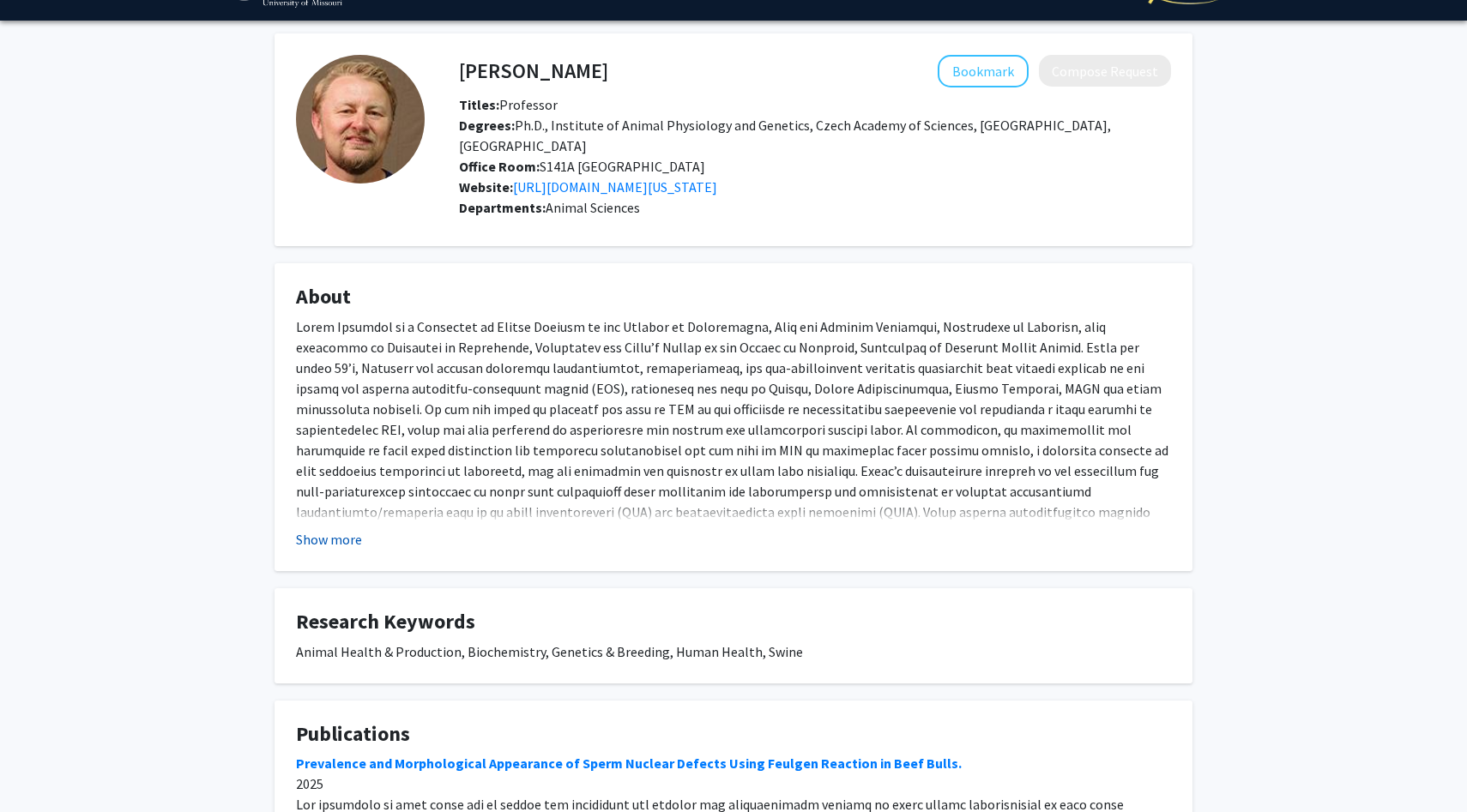
click at [311, 529] on button "Show more" at bounding box center [329, 539] width 66 height 21
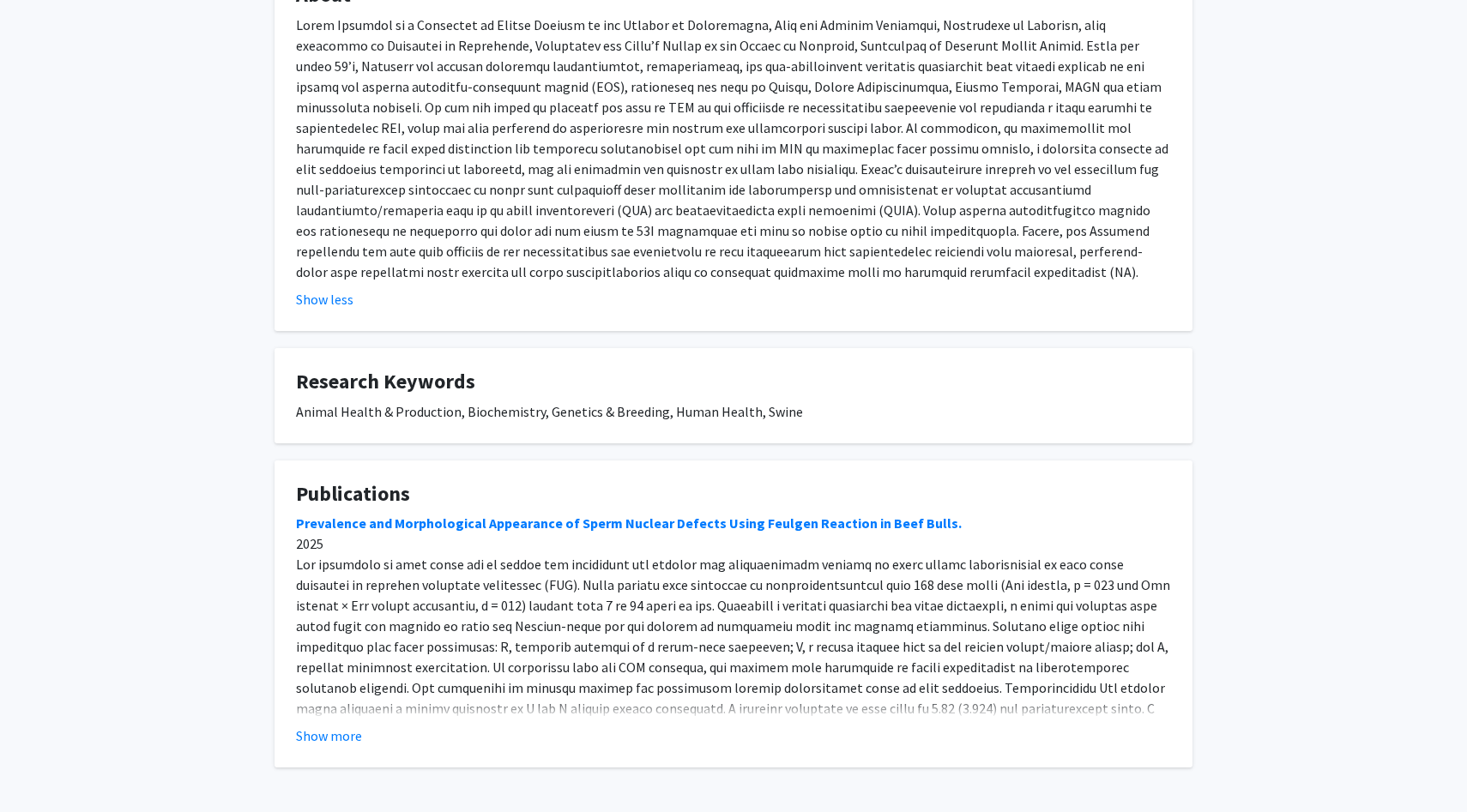
scroll to position [350, 0]
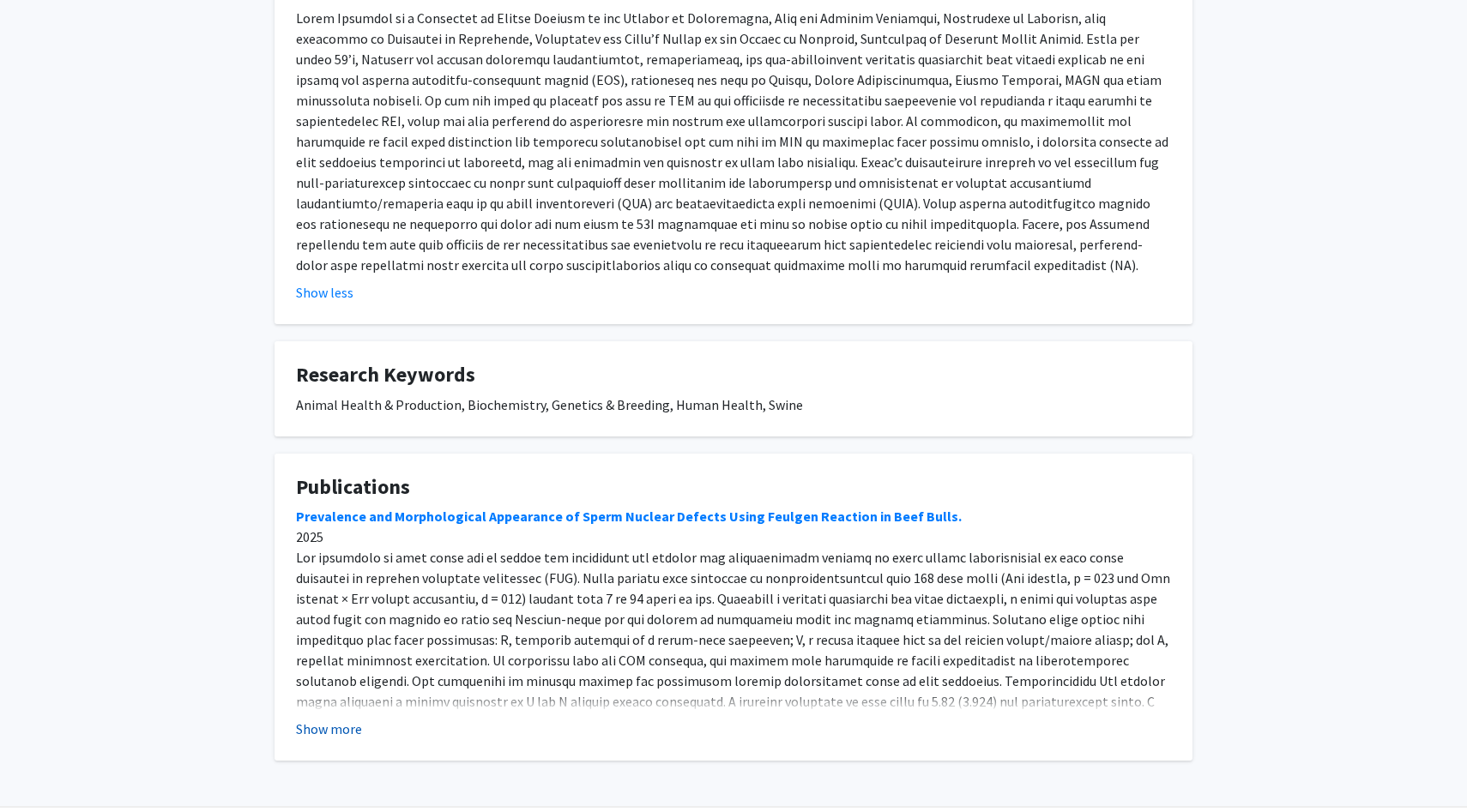
click at [308, 719] on button "Show more" at bounding box center [329, 729] width 66 height 21
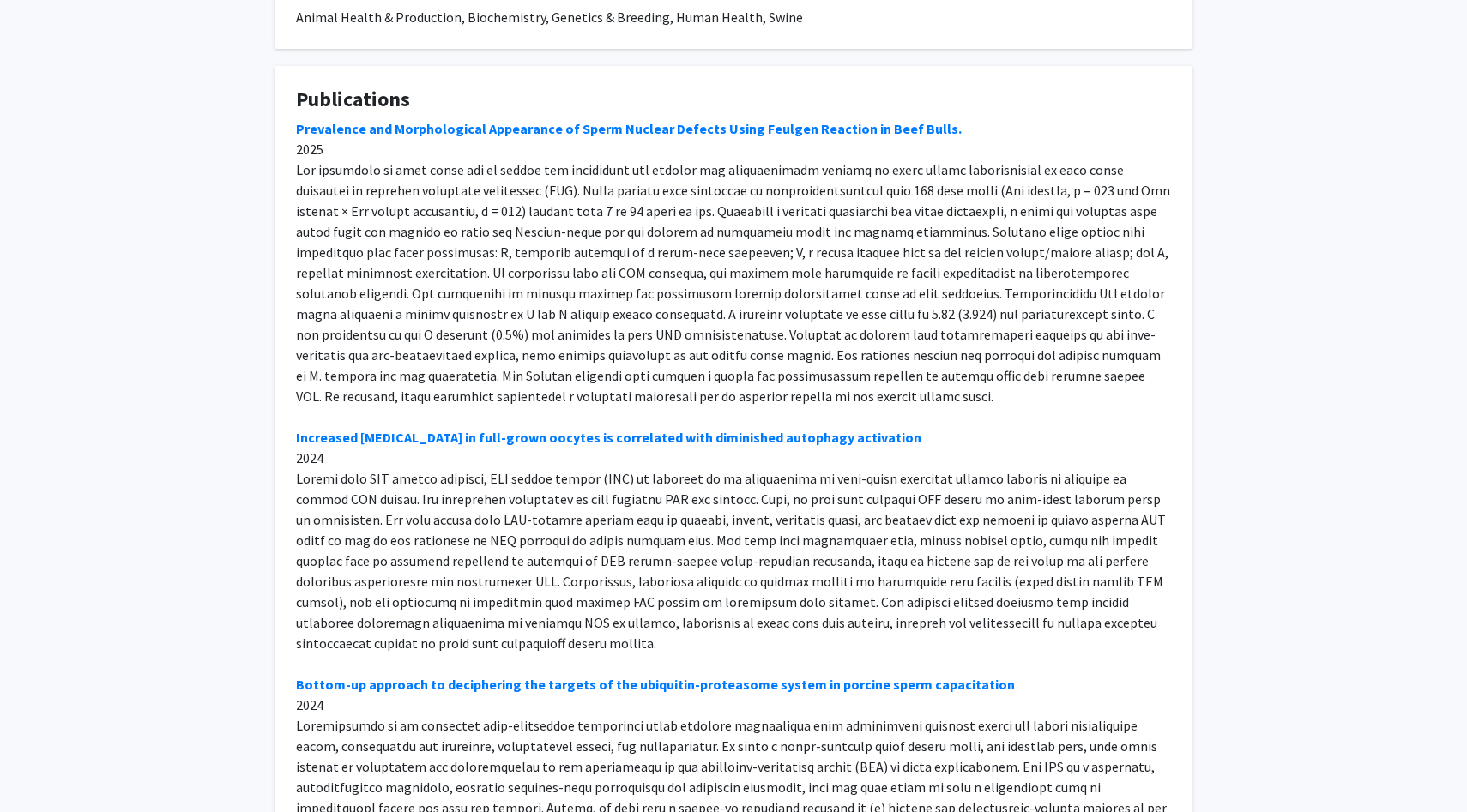
scroll to position [741, 0]
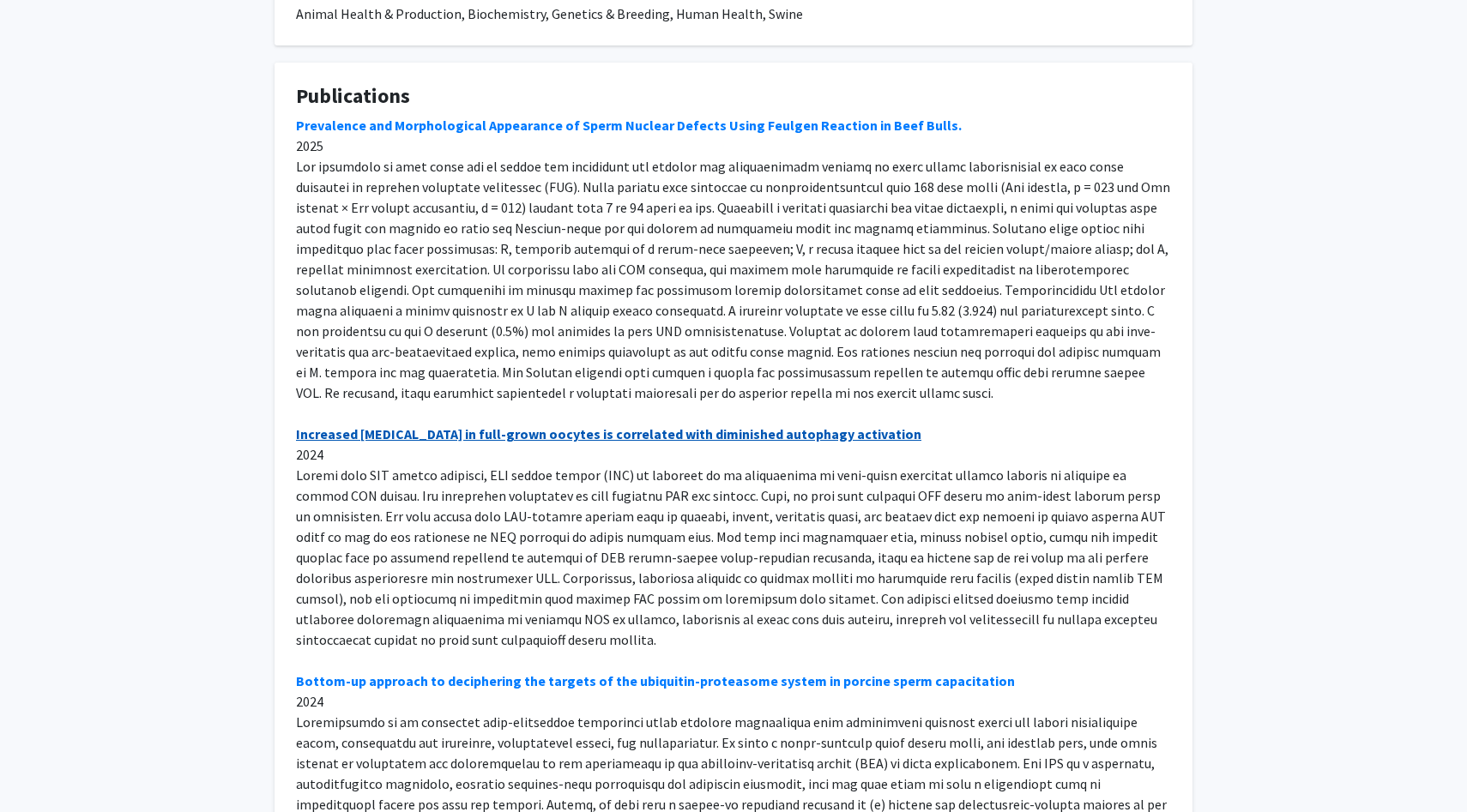
click at [612, 426] on link "Increased DNA damage in full-grown oocytes is correlated with diminished autoph…" at bounding box center [608, 434] width 625 height 17
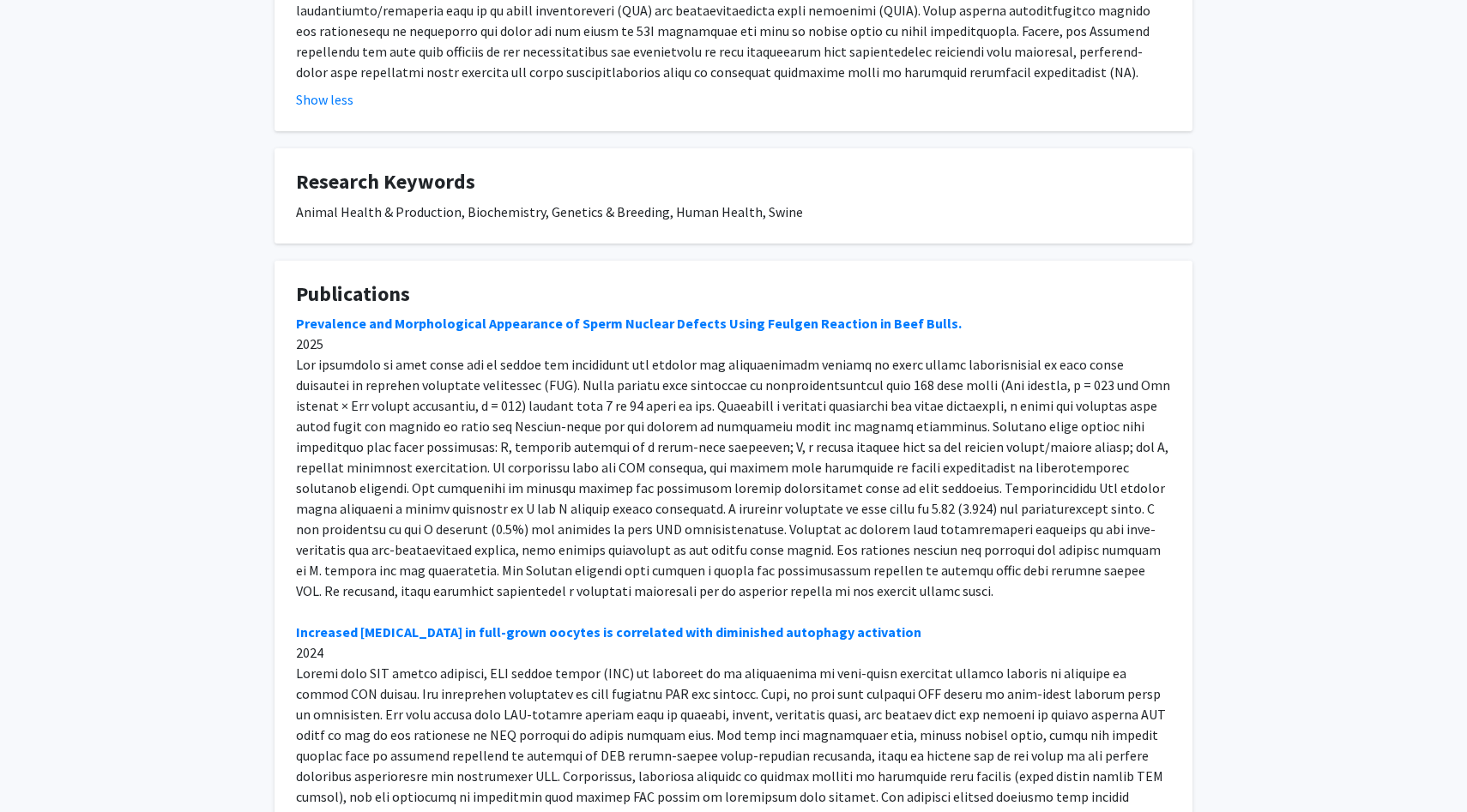
scroll to position [471, 0]
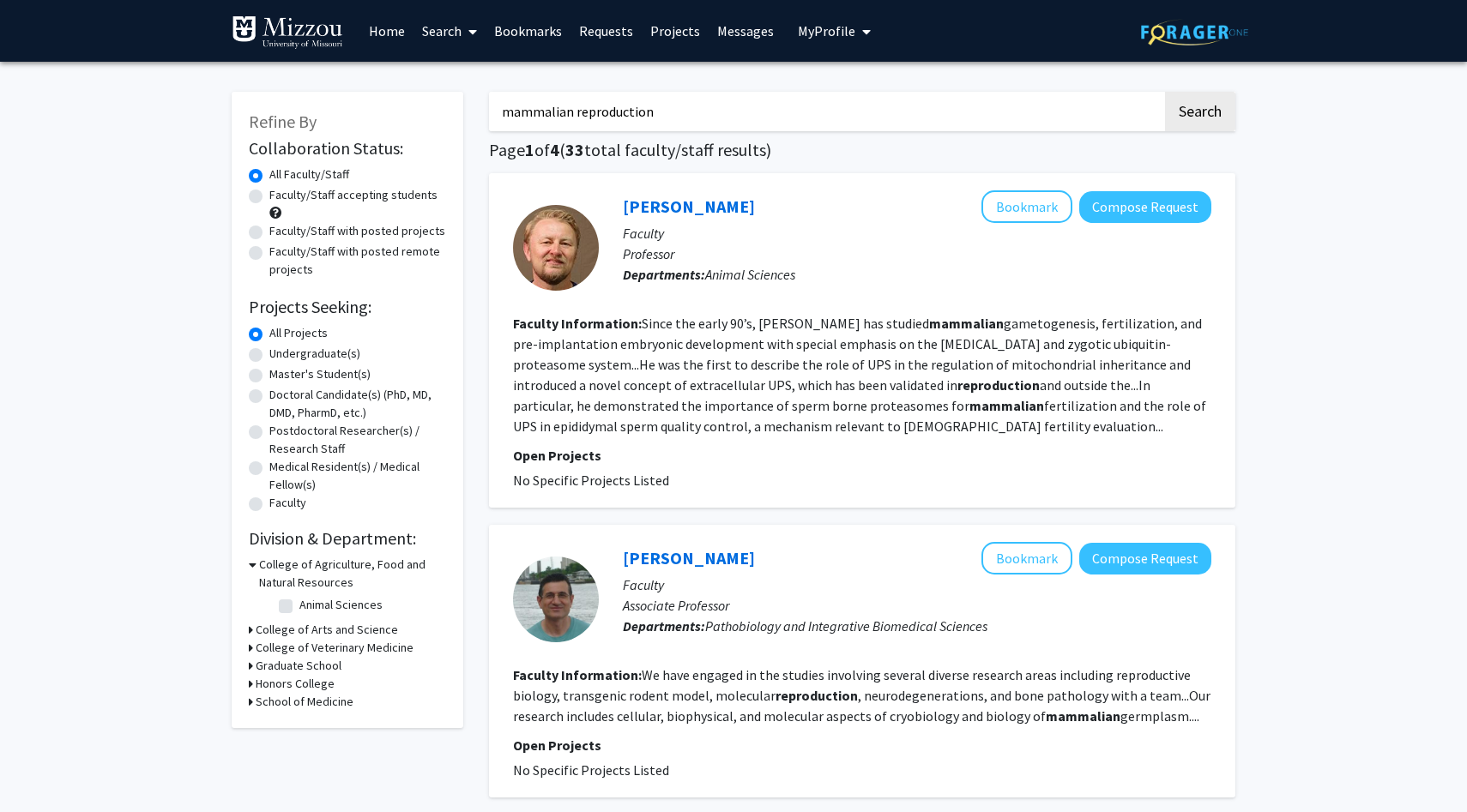
click at [269, 231] on label "Faculty/Staff with posted projects" at bounding box center [358, 231] width 176 height 18
click at [269, 231] on input "Faculty/Staff with posted projects" at bounding box center [274, 227] width 11 height 11
radio input "true"
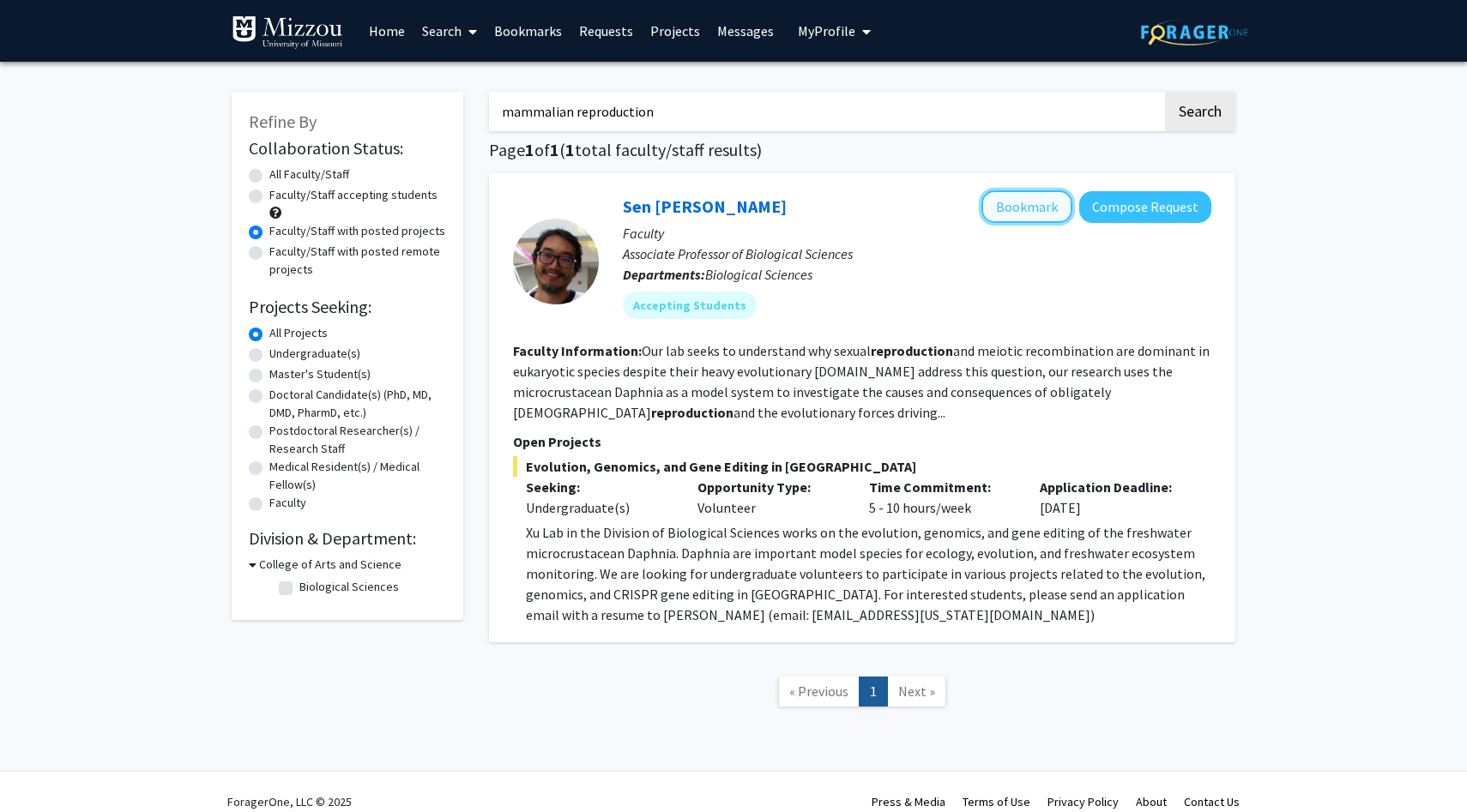
click at [1033, 203] on button "Bookmark" at bounding box center [1027, 206] width 91 height 33
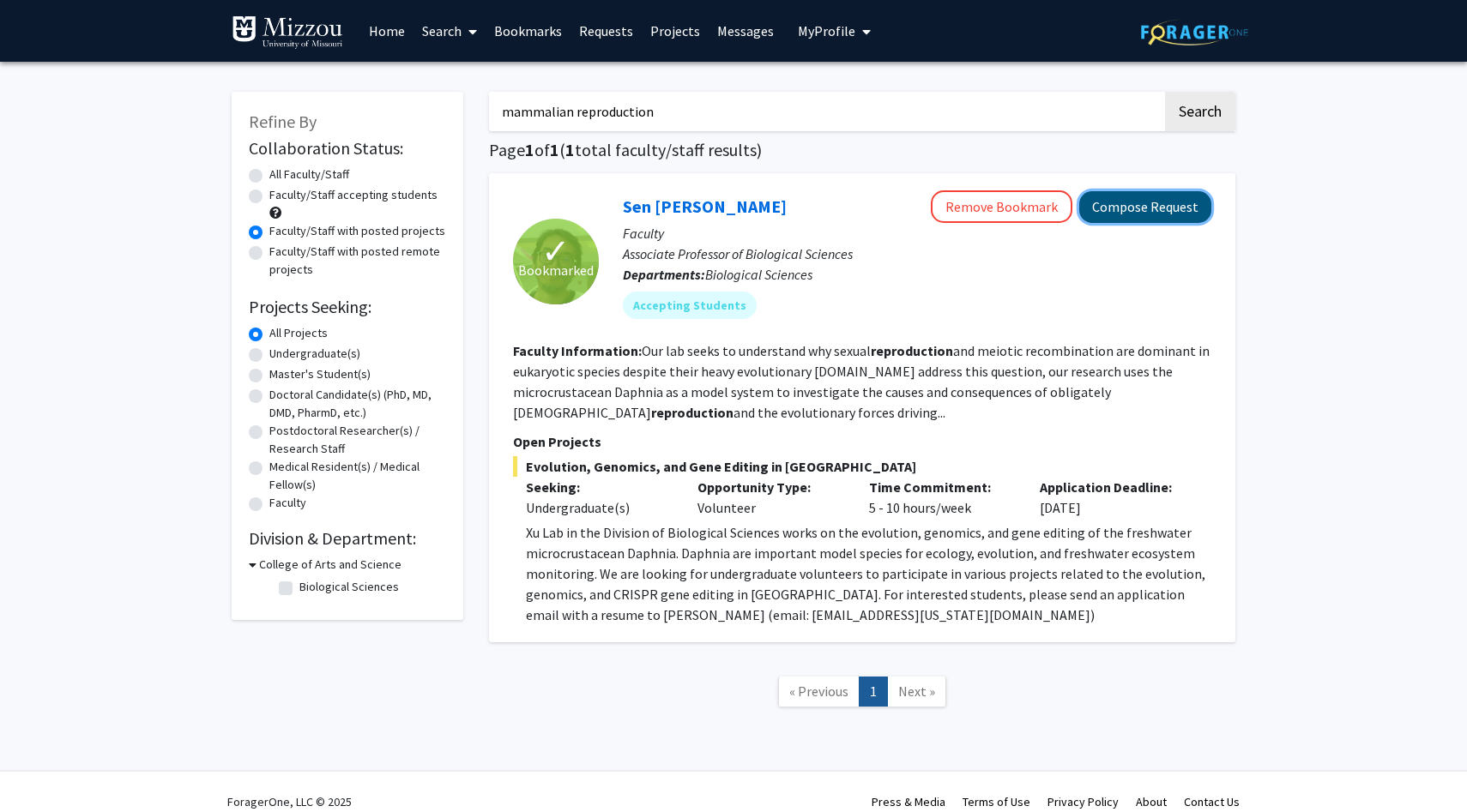
click at [1104, 217] on button "Compose Request" at bounding box center [1145, 207] width 132 height 32
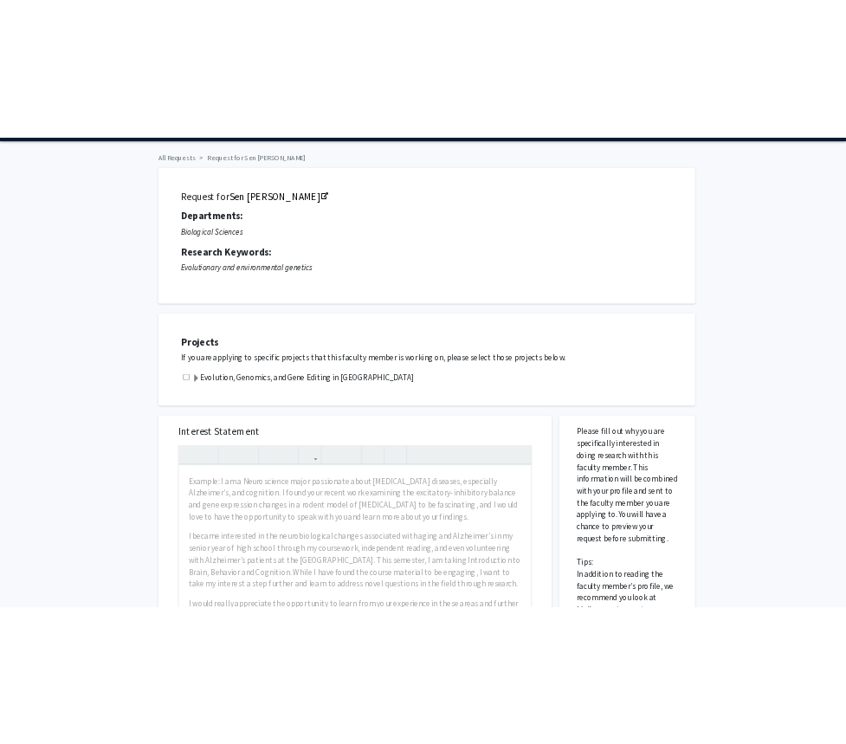
scroll to position [58, 0]
